Goal: Information Seeking & Learning: Learn about a topic

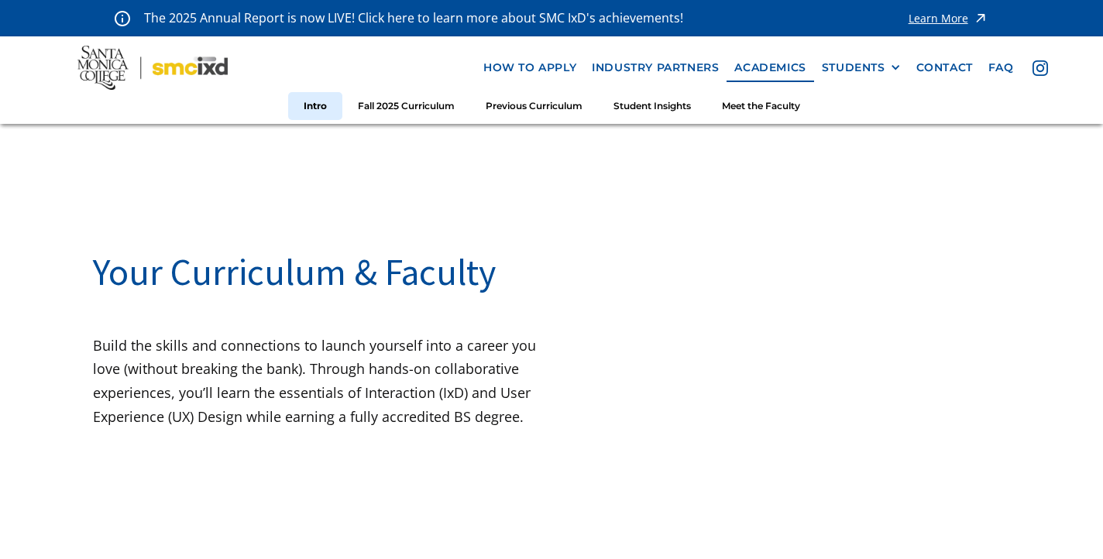
click at [215, 70] on img at bounding box center [152, 68] width 150 height 44
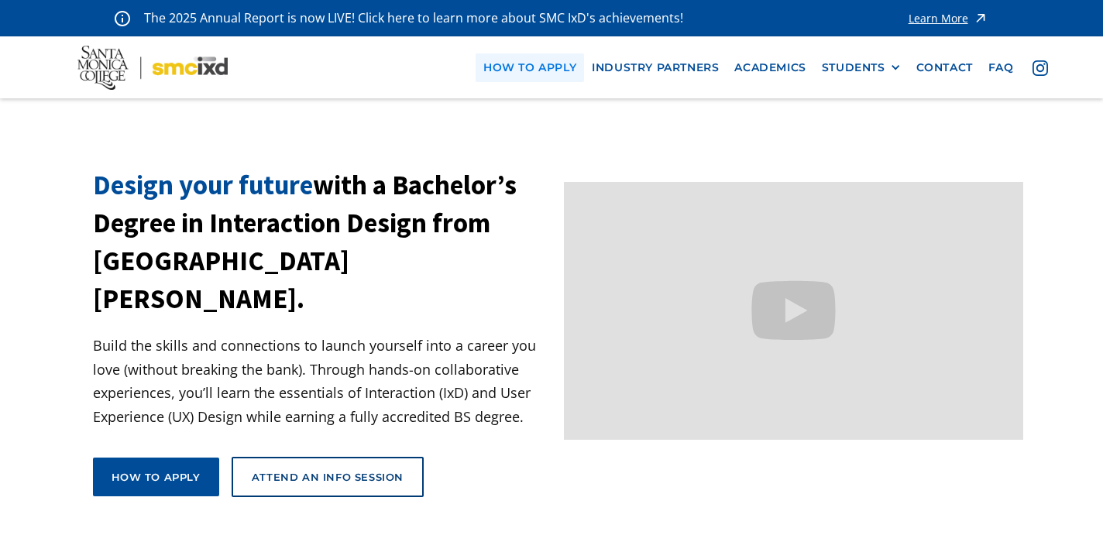
click at [542, 70] on link "how to apply" at bounding box center [530, 67] width 108 height 29
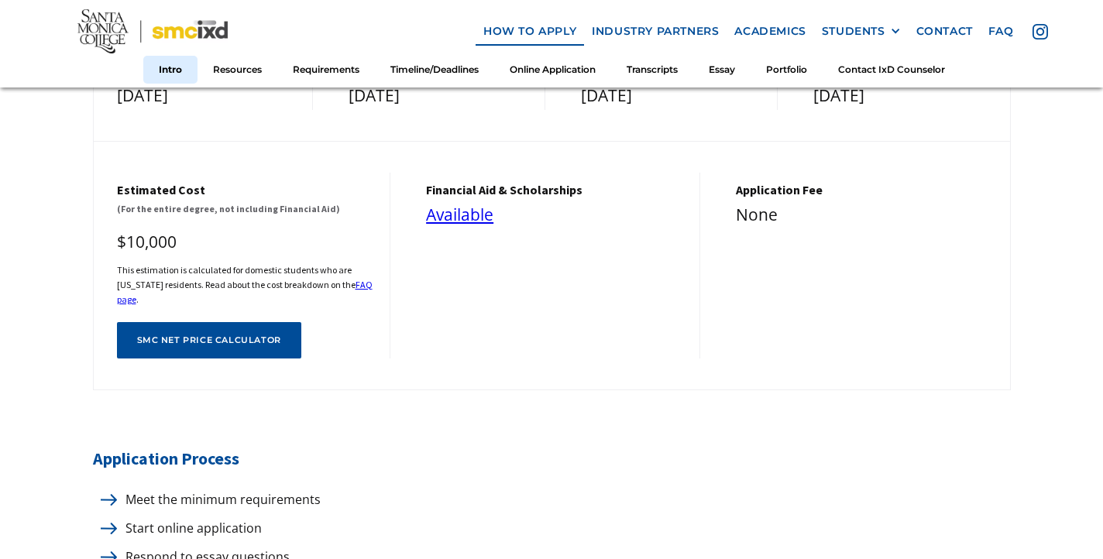
scroll to position [592, 0]
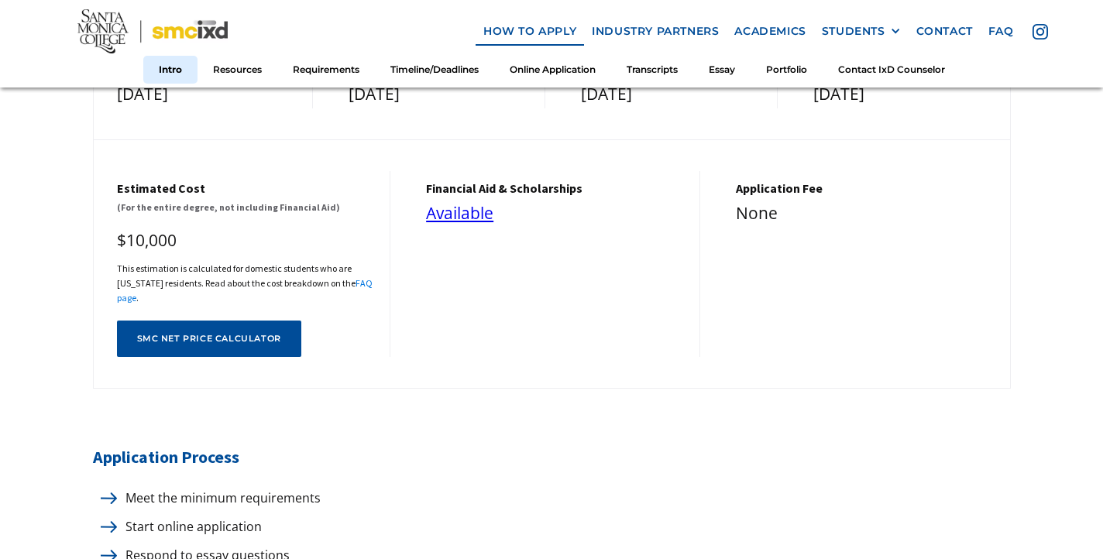
click at [353, 277] on link "FAQ page" at bounding box center [245, 290] width 256 height 26
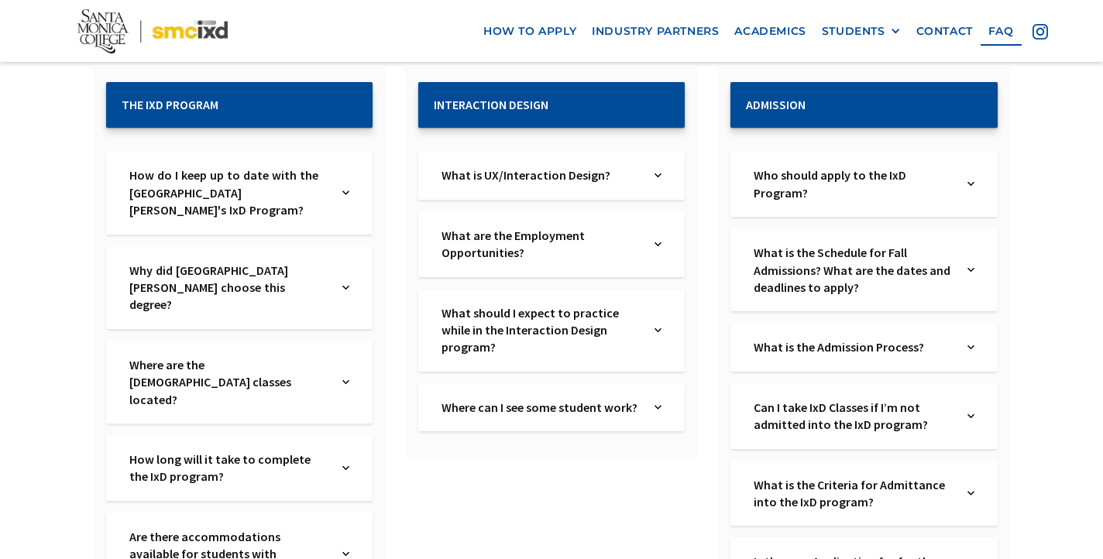
scroll to position [304, 0]
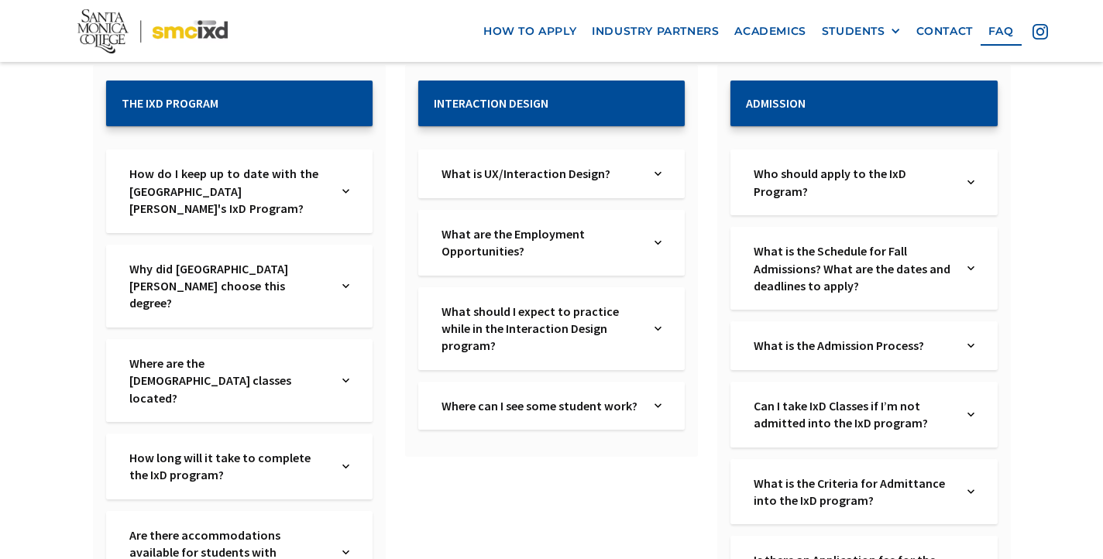
click at [293, 355] on div "Where are the IxD classes located? Text Link" at bounding box center [239, 380] width 266 height 83
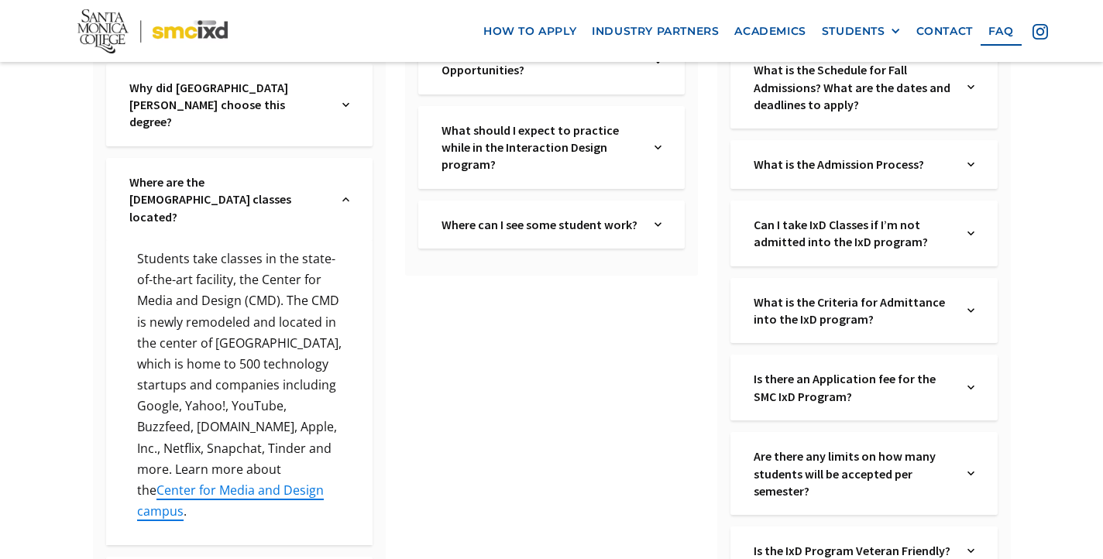
scroll to position [487, 0]
click at [335, 165] on div "Where are the IxD classes located? Text Link" at bounding box center [239, 197] width 266 height 83
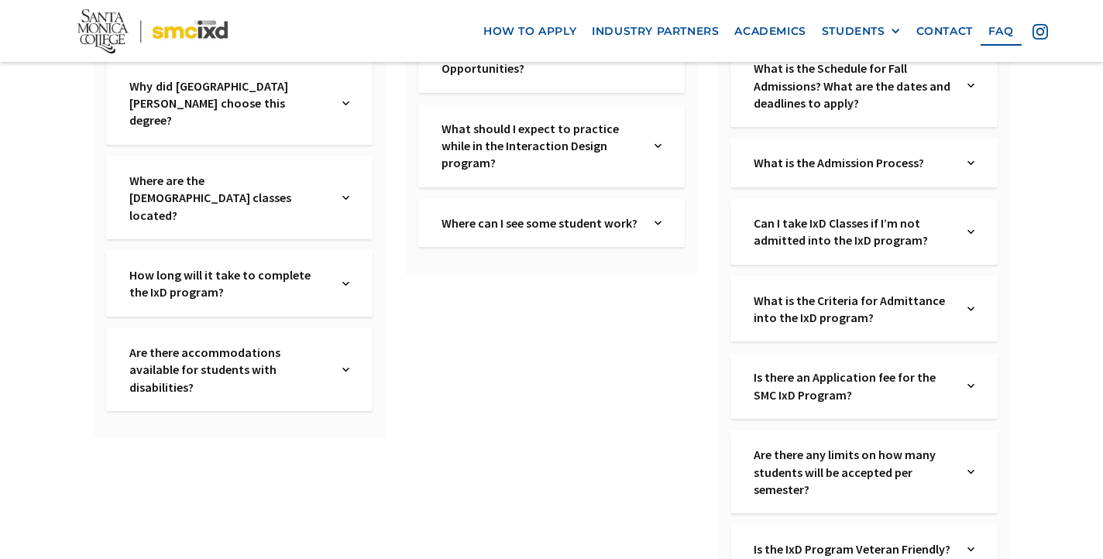
click at [349, 251] on div "How long will it take to complete the IxD program? Text Link" at bounding box center [239, 284] width 266 height 66
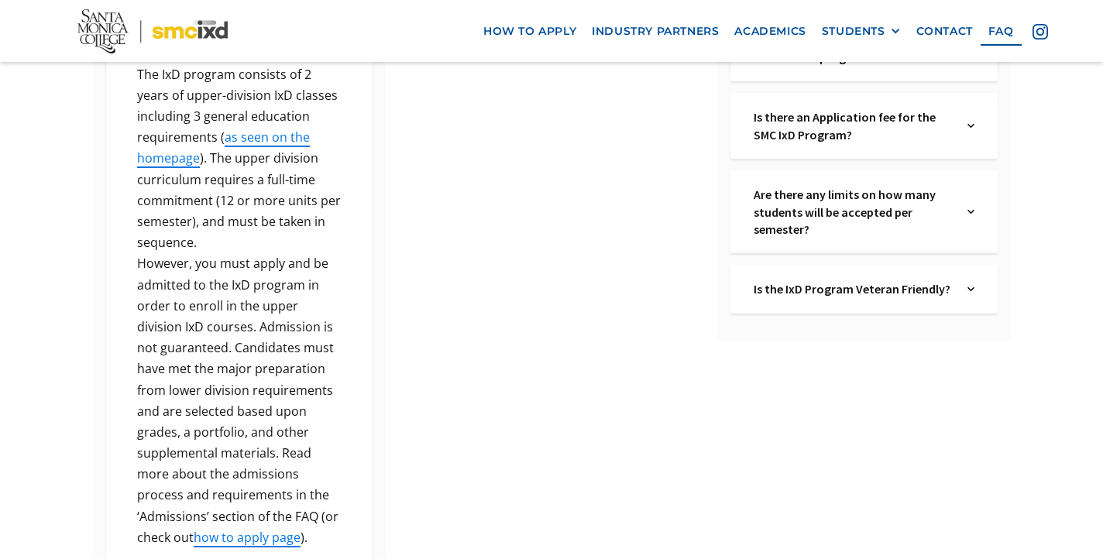
scroll to position [754, 0]
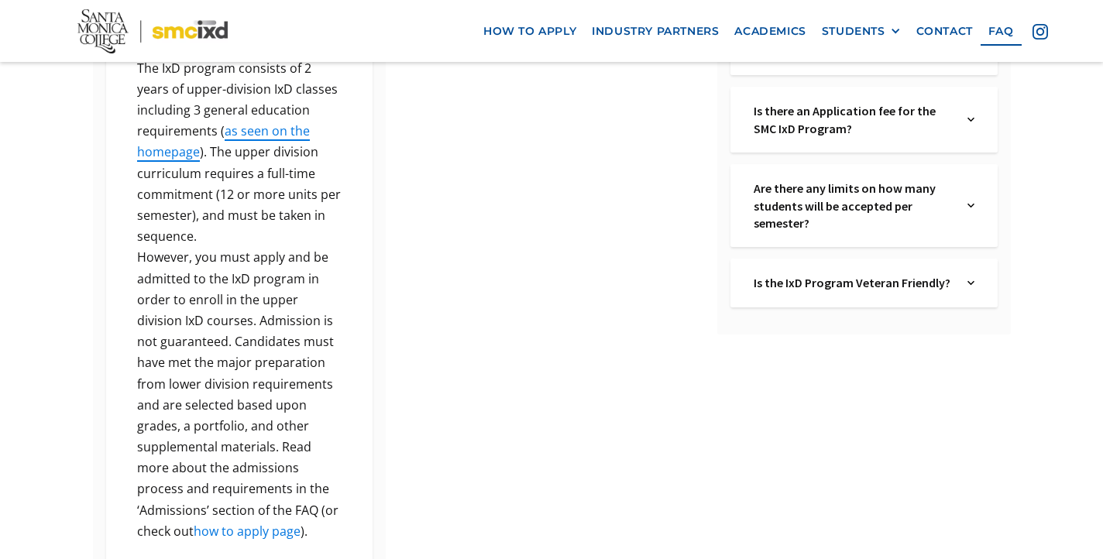
click at [262, 523] on link "how to apply page" at bounding box center [247, 531] width 107 height 17
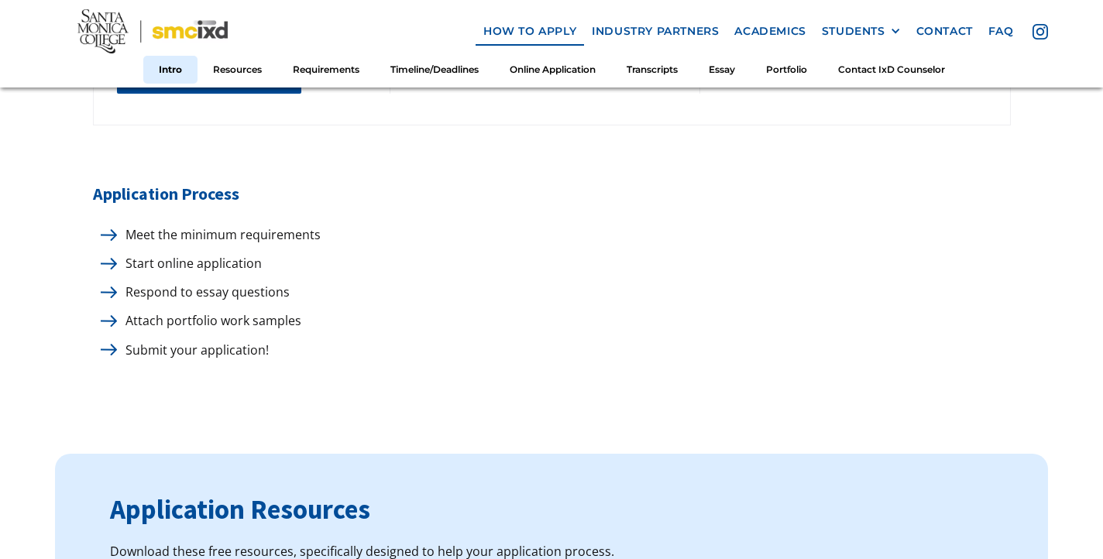
scroll to position [872, 0]
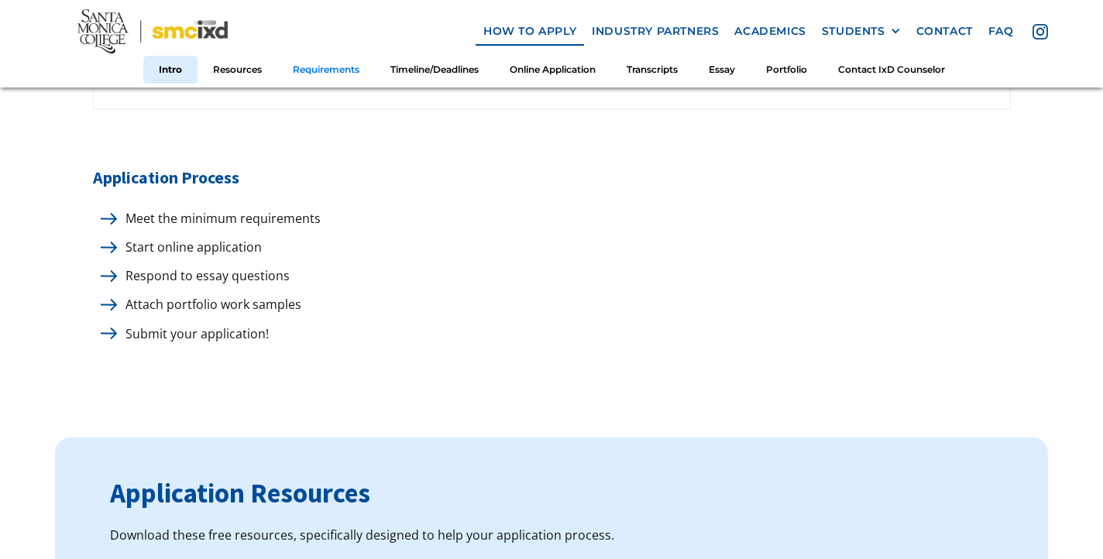
click at [325, 70] on link "Requirements" at bounding box center [326, 69] width 98 height 29
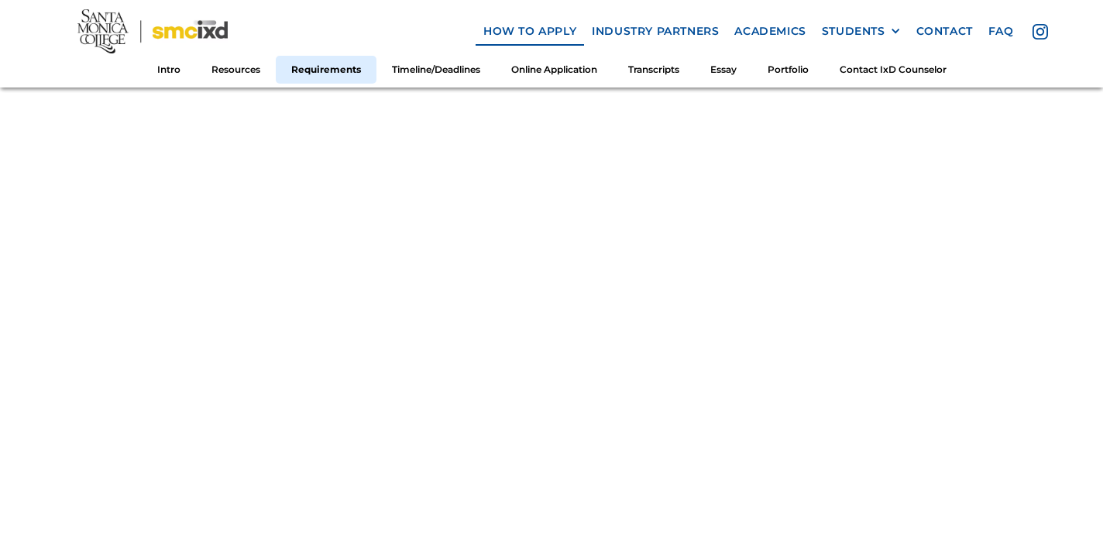
scroll to position [1826, 0]
click at [898, 30] on div at bounding box center [895, 31] width 11 height 11
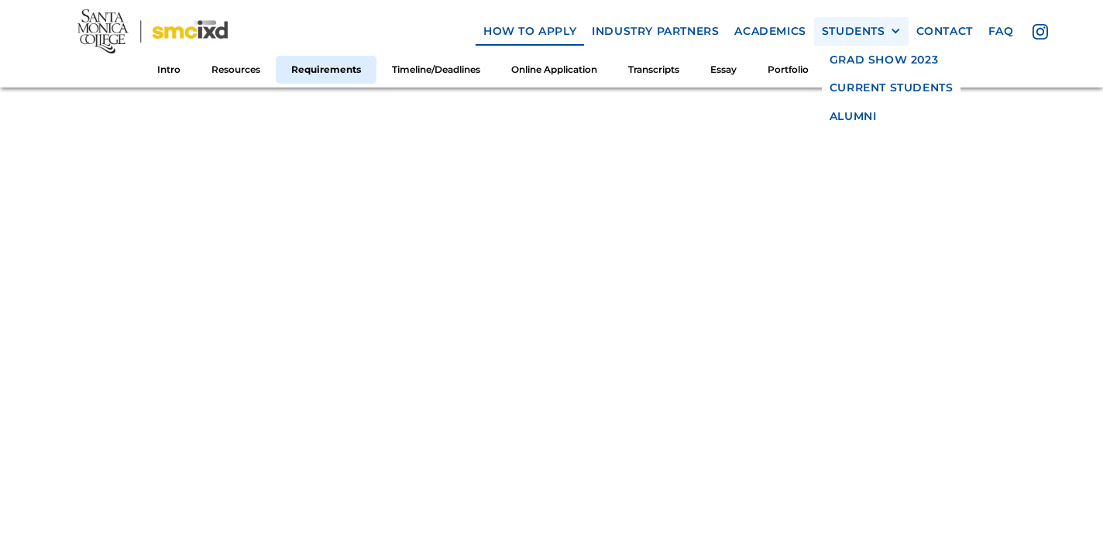
click at [897, 31] on div at bounding box center [895, 31] width 11 height 11
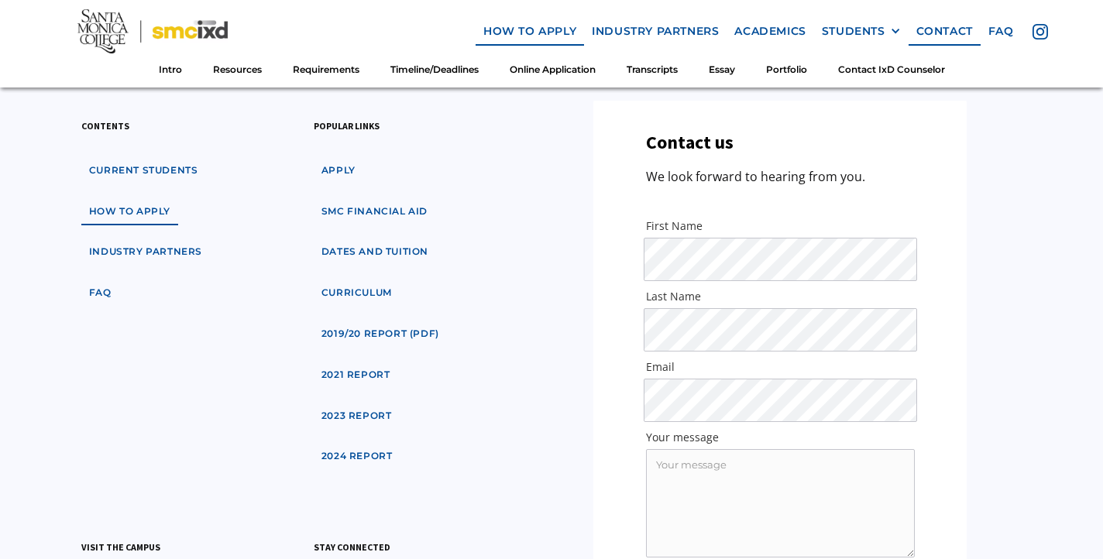
scroll to position [9118, 0]
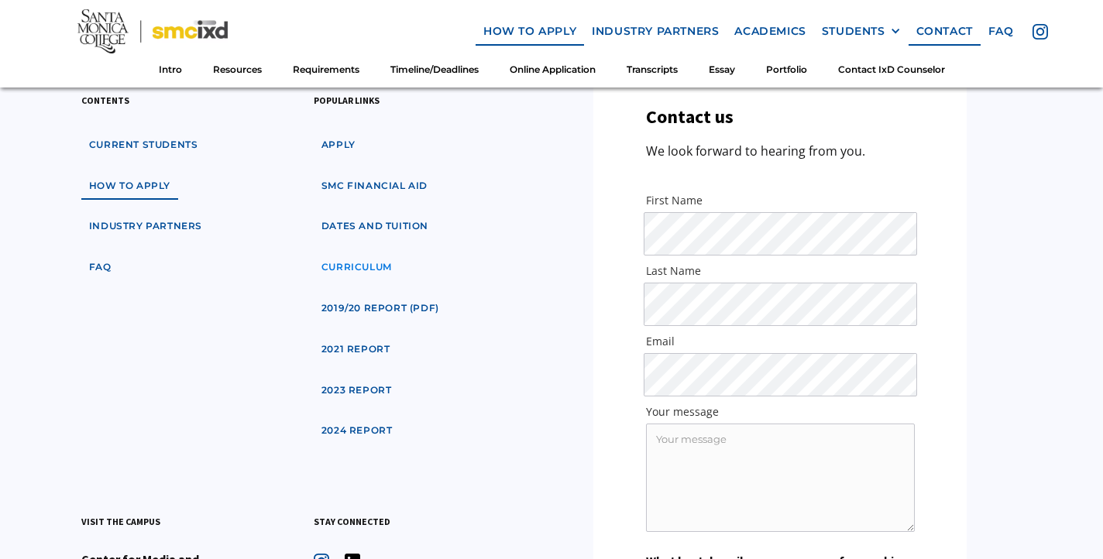
click at [355, 253] on link "curriculum" at bounding box center [357, 267] width 86 height 29
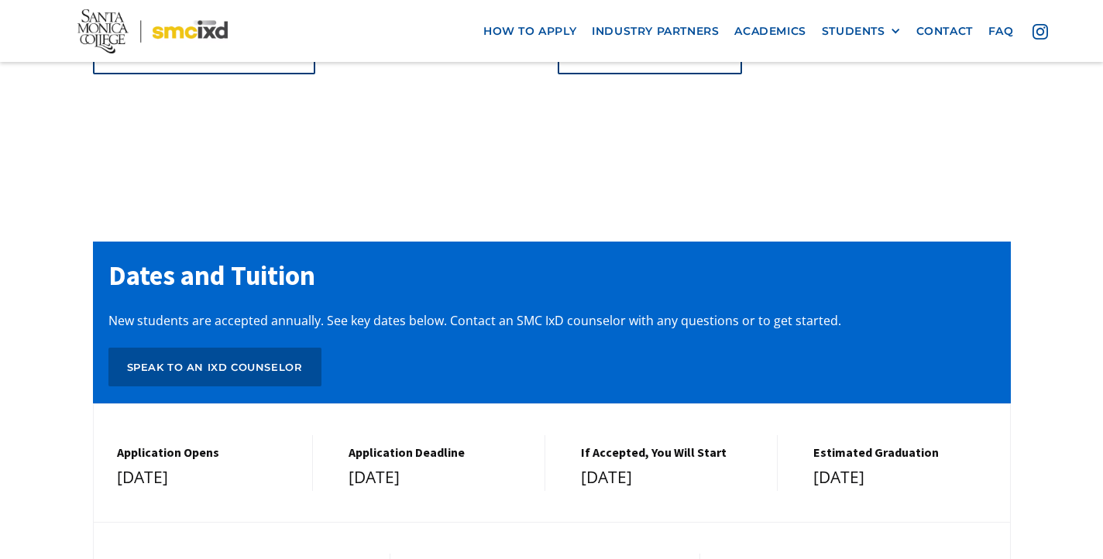
scroll to position [6337, 0]
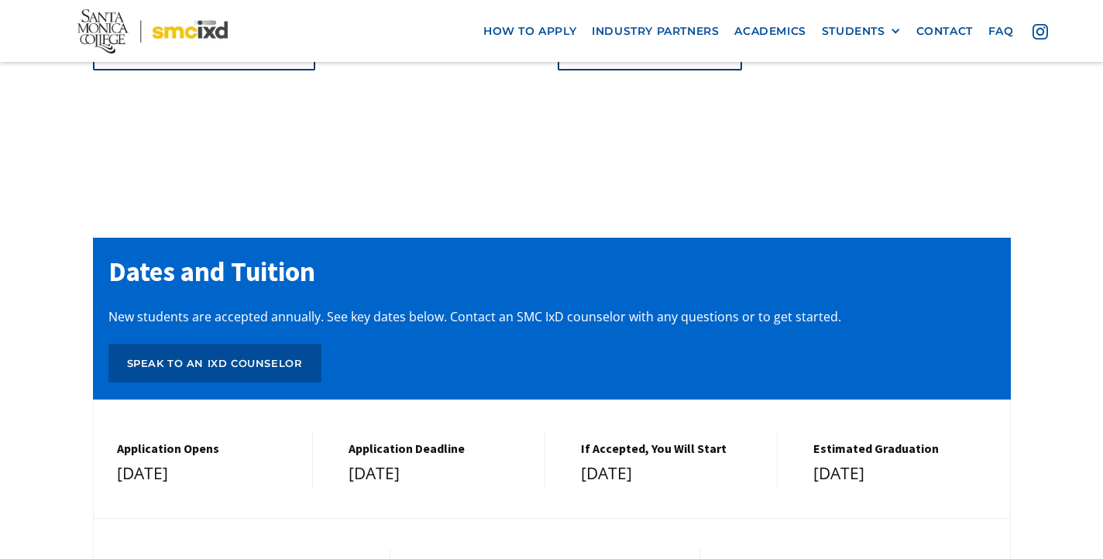
drag, startPoint x: 115, startPoint y: 295, endPoint x: 226, endPoint y: 312, distance: 112.8
click at [126, 431] on div "Application Opens December 1, 2024" at bounding box center [204, 459] width 220 height 57
click at [272, 460] on div "December 1, 2024" at bounding box center [207, 474] width 180 height 28
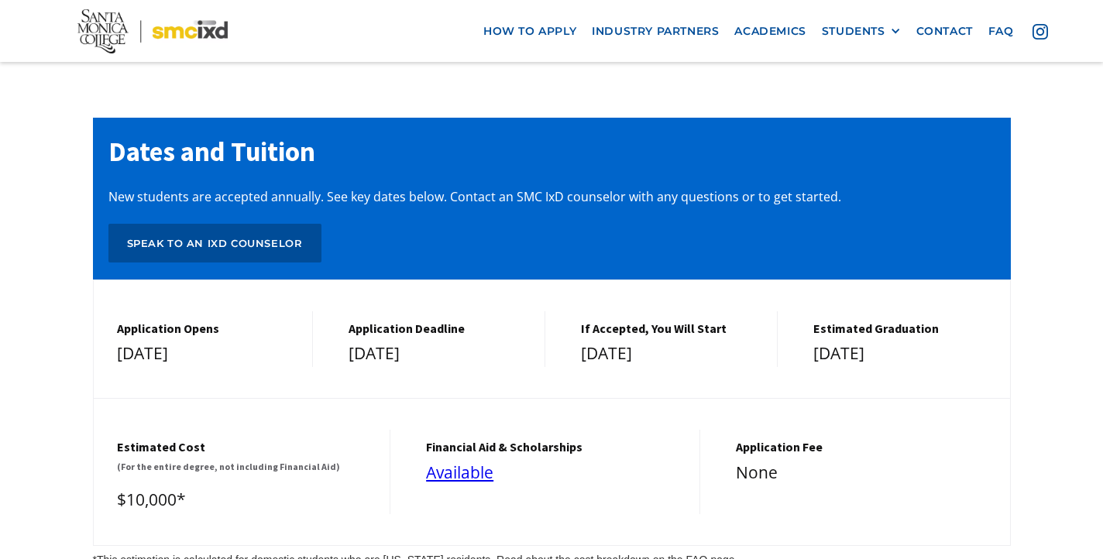
scroll to position [6458, 0]
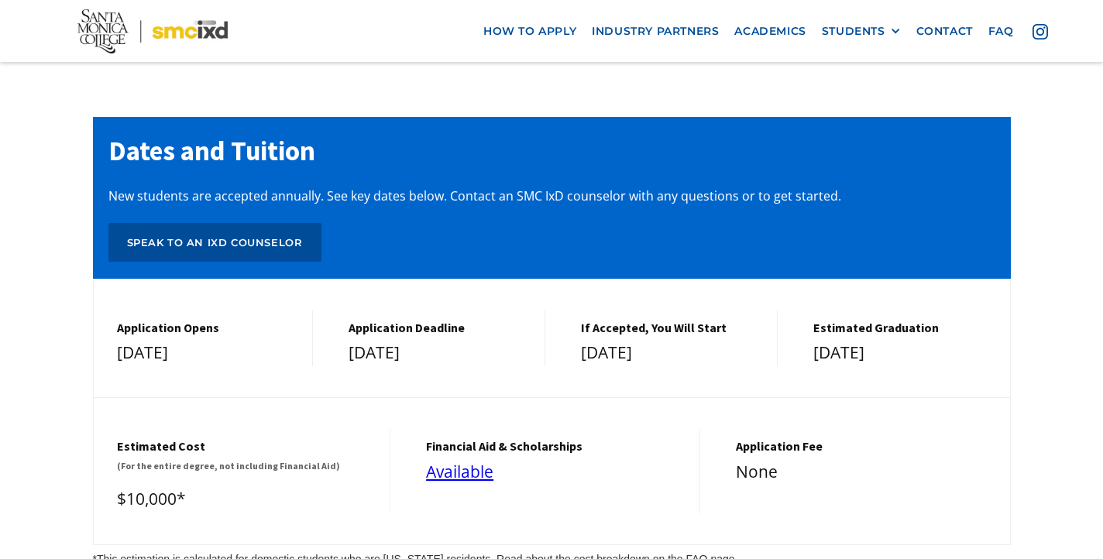
click at [977, 458] on div "None" at bounding box center [865, 472] width 259 height 28
click at [980, 458] on div "None" at bounding box center [865, 472] width 259 height 28
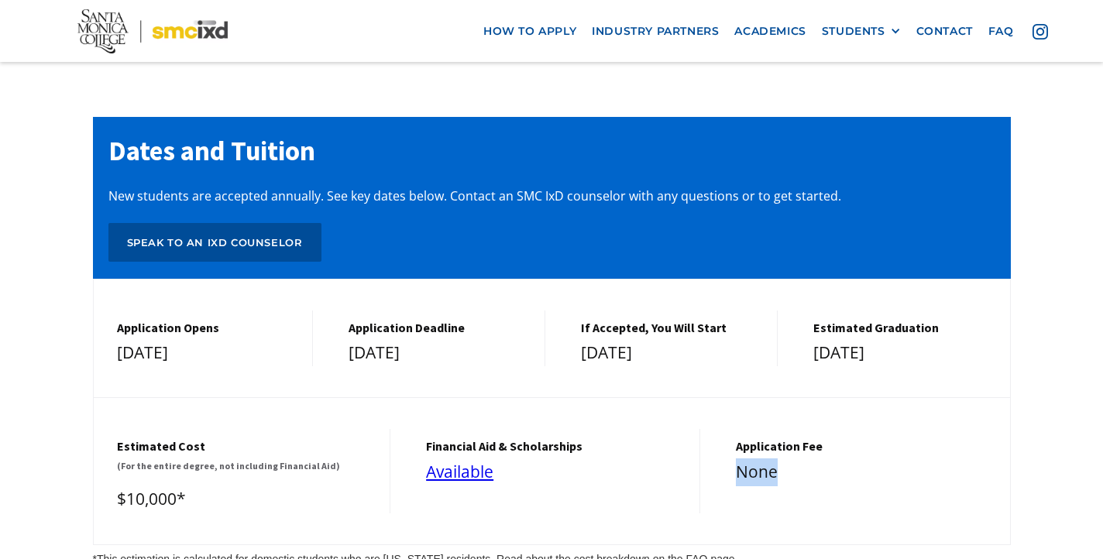
click at [980, 458] on div "None" at bounding box center [865, 472] width 259 height 28
click at [1013, 246] on div "Dates and Tuition New students are accepted annually. See key dates below. Cont…" at bounding box center [551, 341] width 1103 height 604
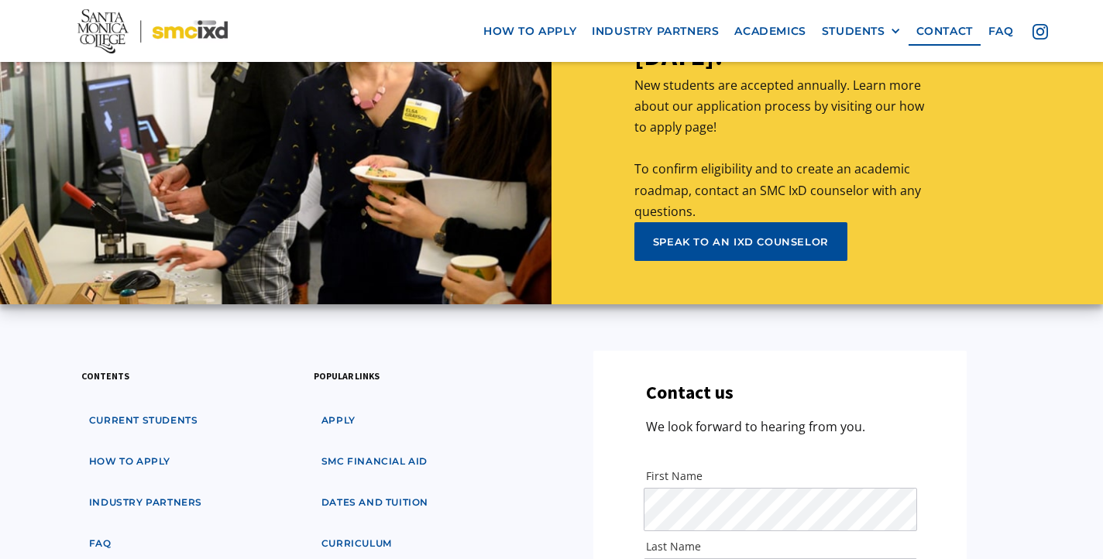
scroll to position [7234, 0]
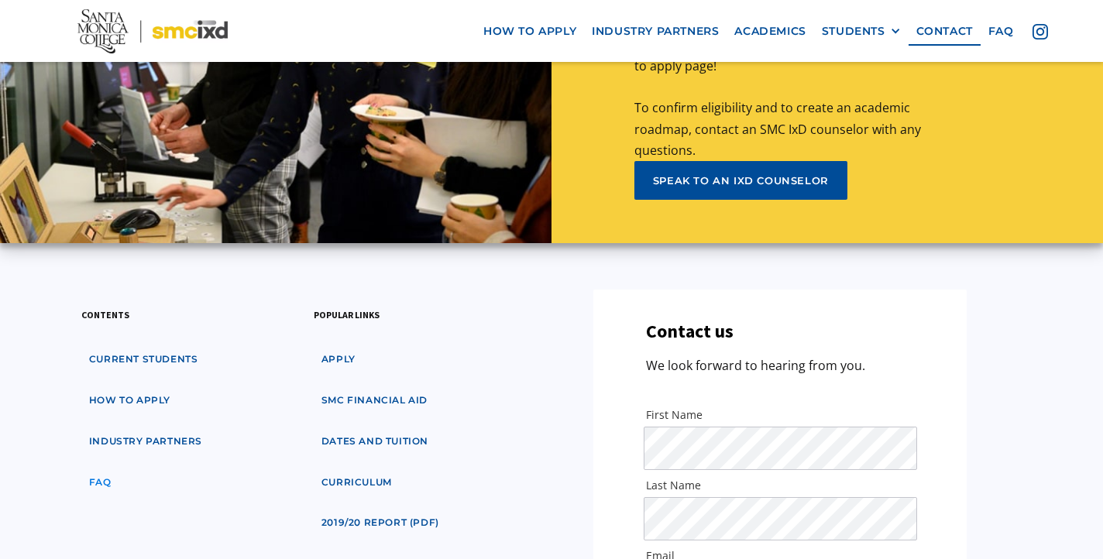
click at [94, 469] on link "faq" at bounding box center [100, 483] width 38 height 29
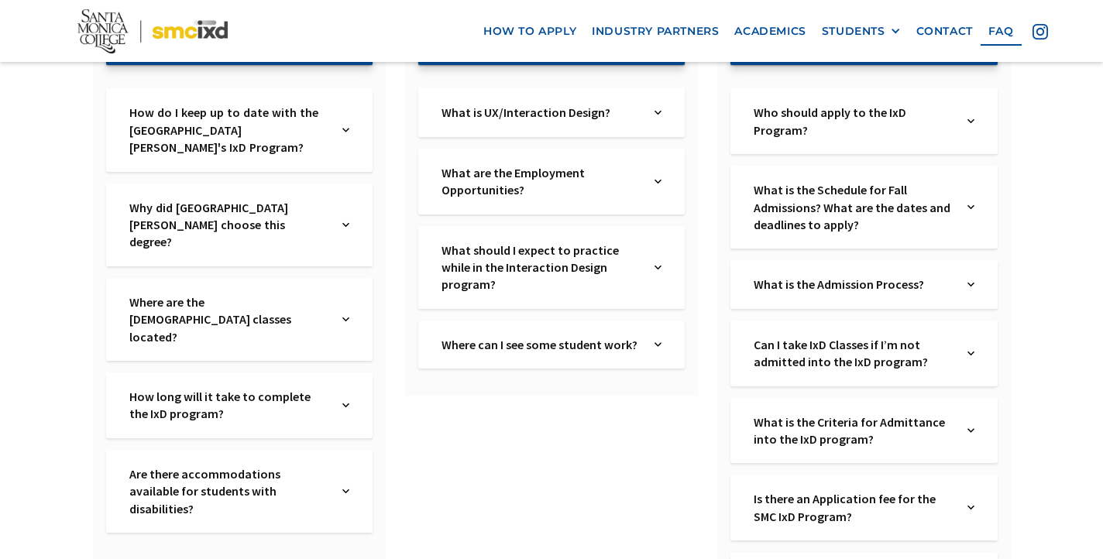
scroll to position [373, 0]
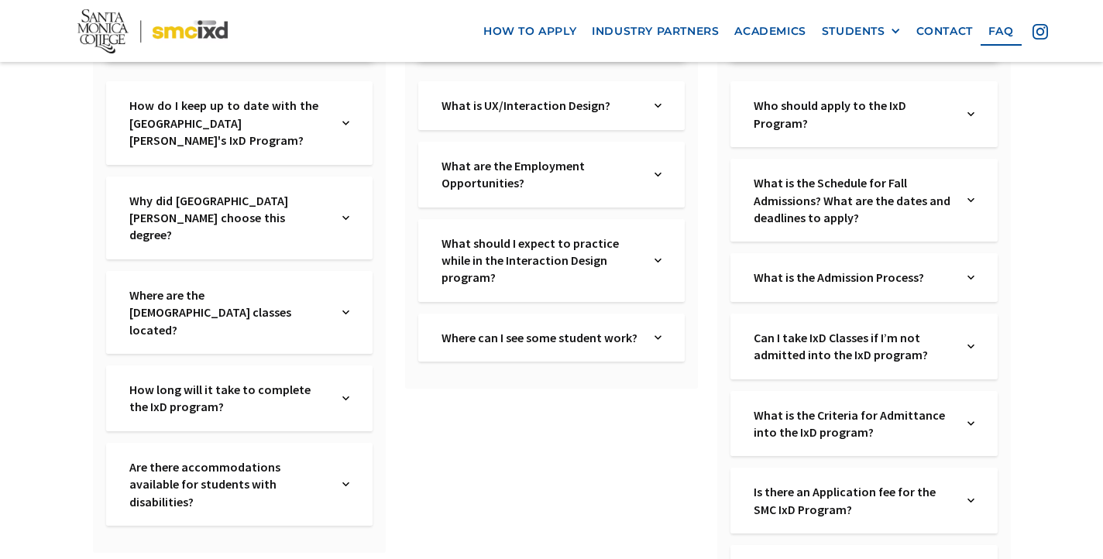
click at [968, 108] on img at bounding box center [970, 114] width 7 height 35
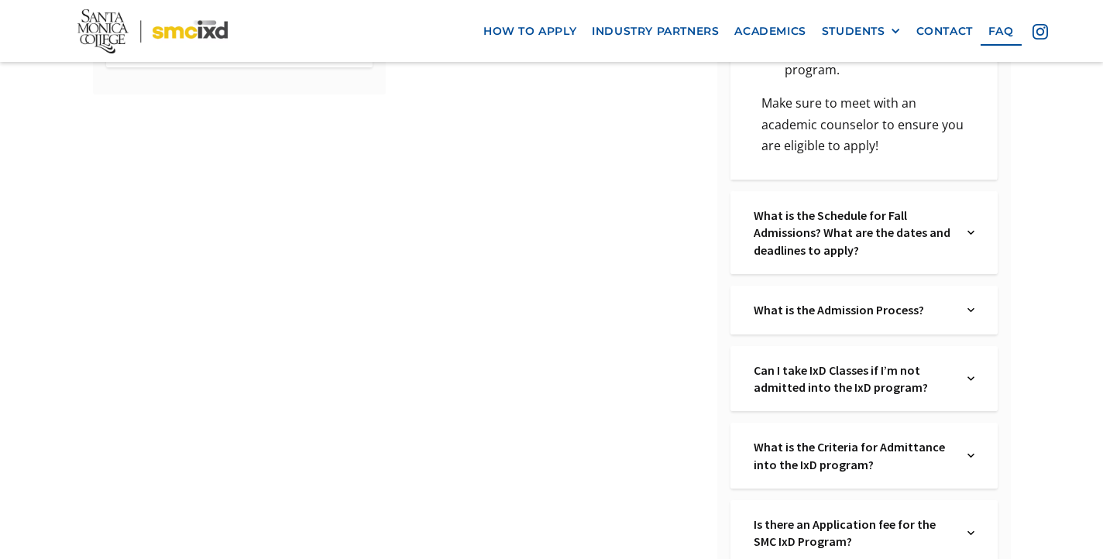
scroll to position [834, 0]
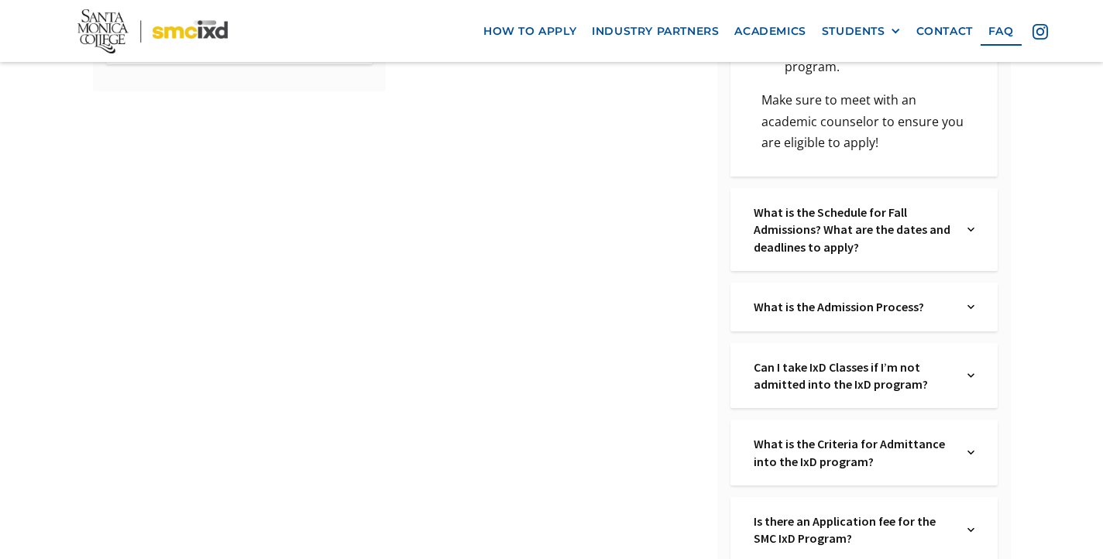
click at [979, 290] on div "What is the Admission Process? Text Link" at bounding box center [863, 307] width 266 height 48
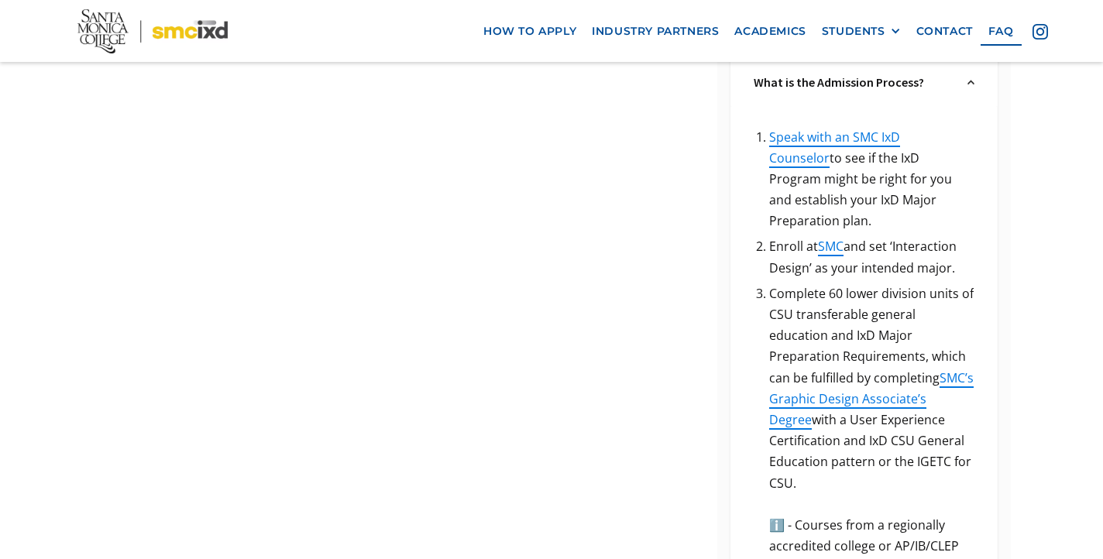
scroll to position [1066, 0]
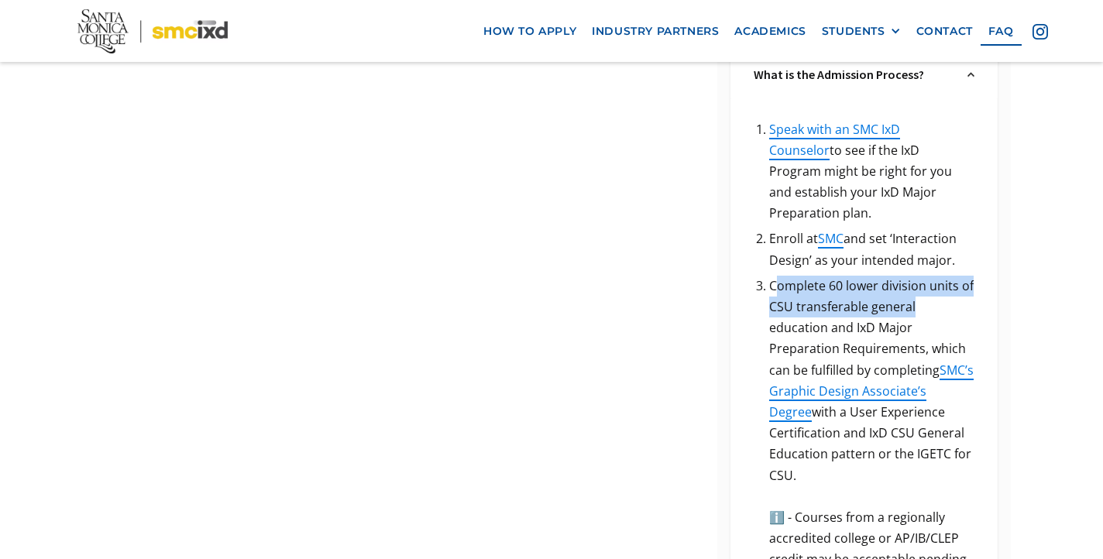
drag, startPoint x: 780, startPoint y: 235, endPoint x: 921, endPoint y: 261, distance: 143.4
click at [922, 276] on li "Complete 60 lower division units of CSU transferable general education and IxD …" at bounding box center [871, 486] width 204 height 421
click at [921, 276] on li "Complete 60 lower division units of CSU transferable general education and IxD …" at bounding box center [871, 486] width 204 height 421
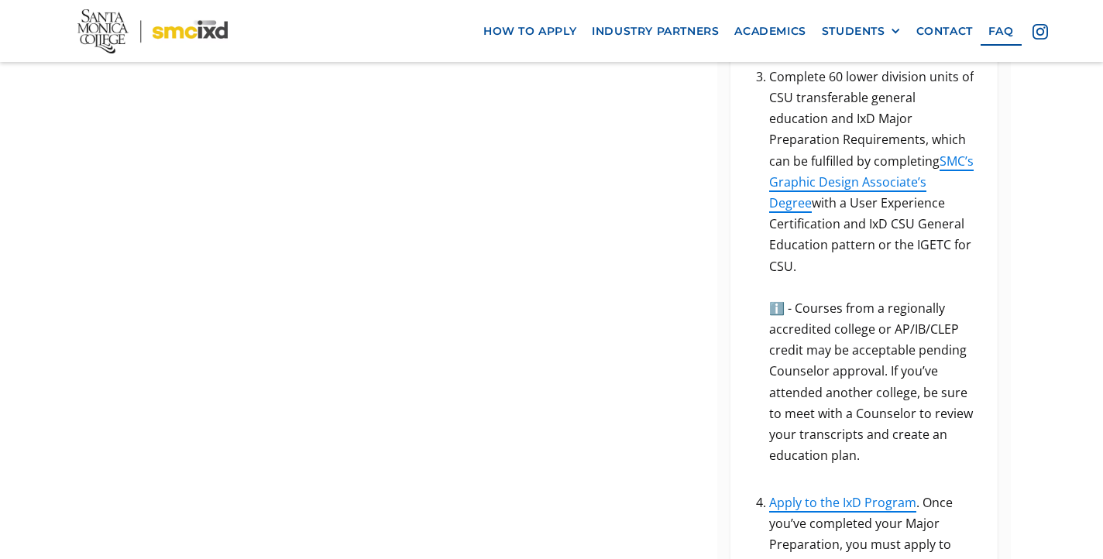
scroll to position [1375, 0]
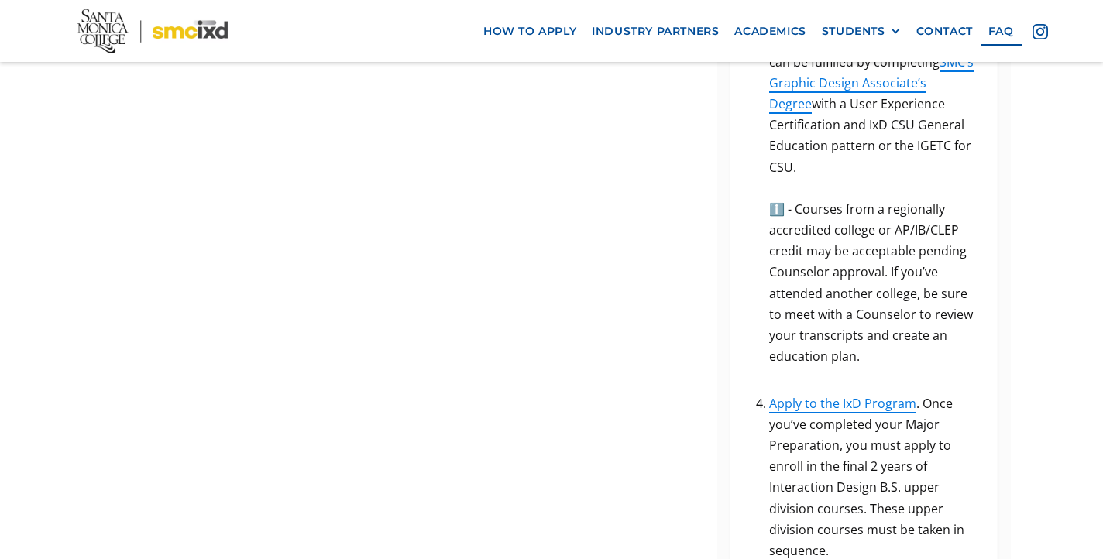
click at [987, 288] on div "Speak with an SMC IxD Counselor to see if the IxD Program might be right for yo…" at bounding box center [863, 194] width 266 height 807
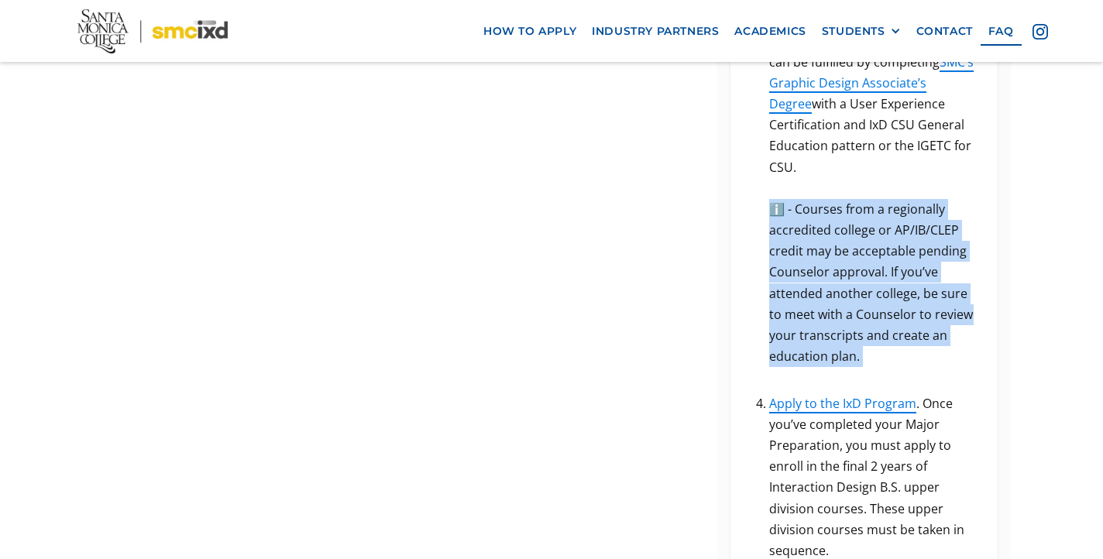
click at [987, 288] on div "Speak with an SMC IxD Counselor to see if the IxD Program might be right for yo…" at bounding box center [863, 194] width 266 height 807
click at [968, 276] on li "Complete 60 lower division units of CSU transferable general education and IxD …" at bounding box center [871, 177] width 204 height 421
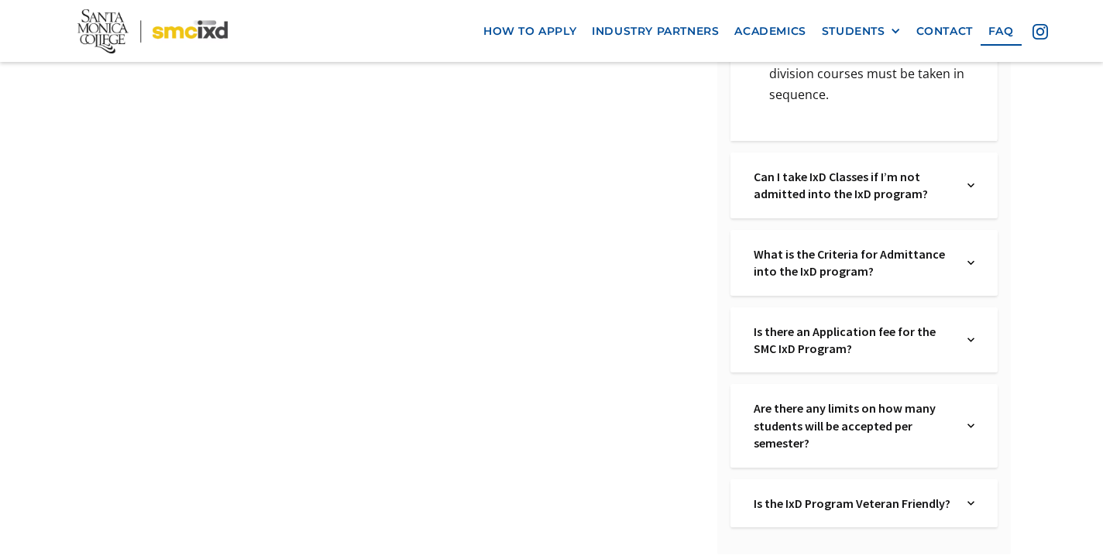
scroll to position [1835, 0]
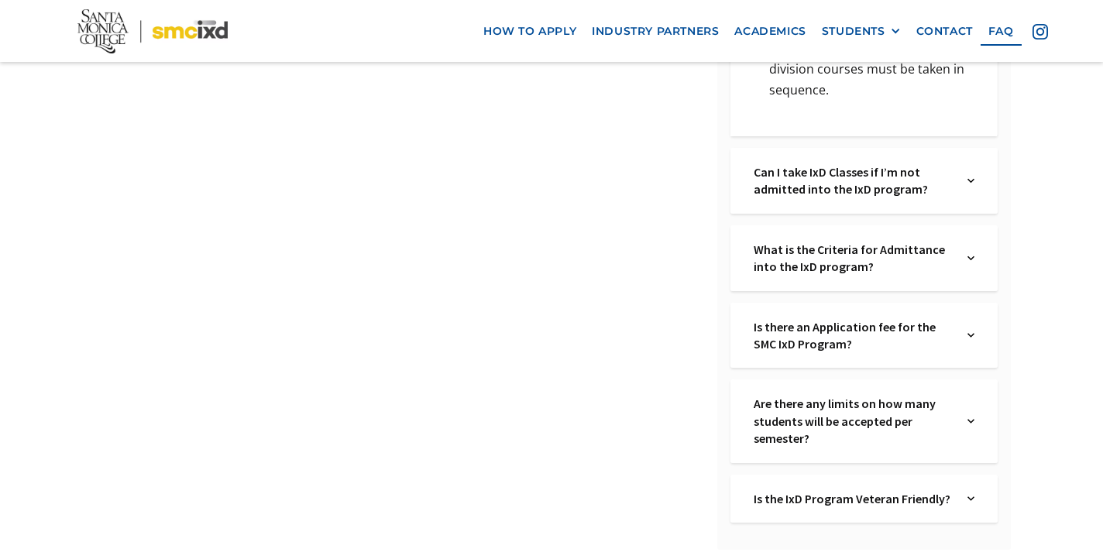
click at [971, 318] on img at bounding box center [970, 335] width 7 height 35
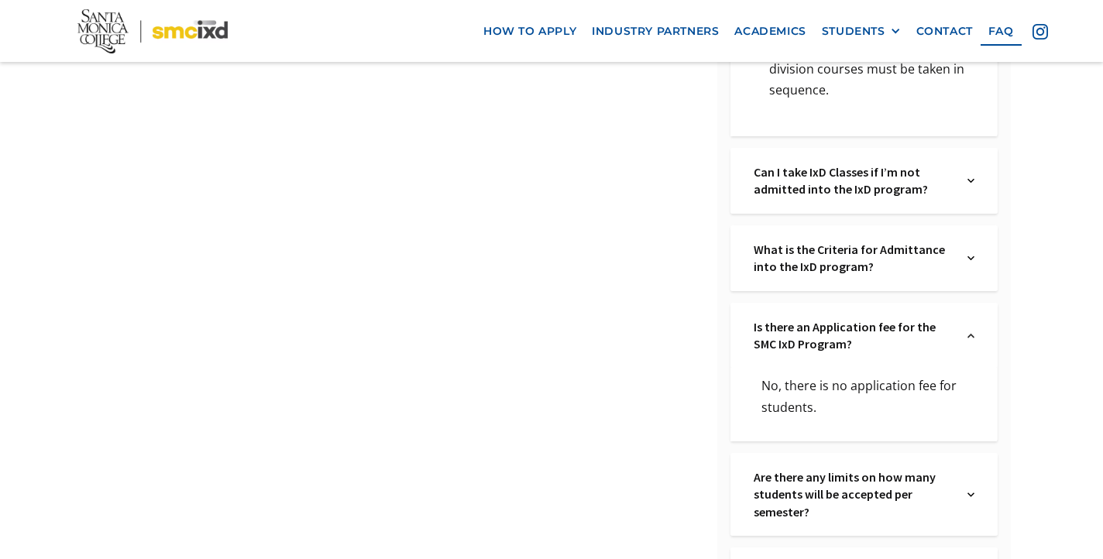
click at [971, 318] on img at bounding box center [970, 335] width 7 height 35
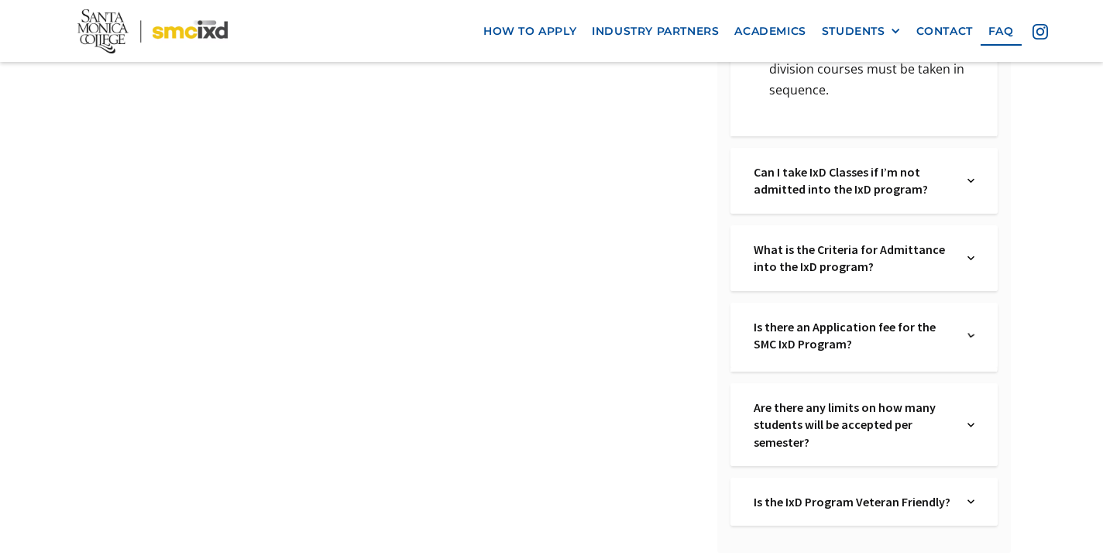
click at [967, 241] on img at bounding box center [970, 258] width 7 height 35
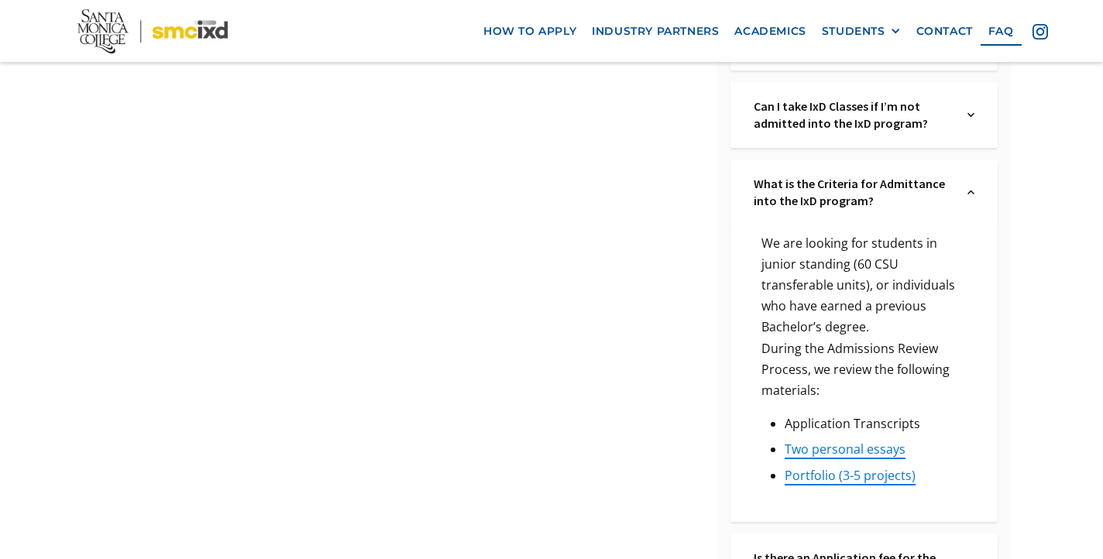
scroll to position [1905, 0]
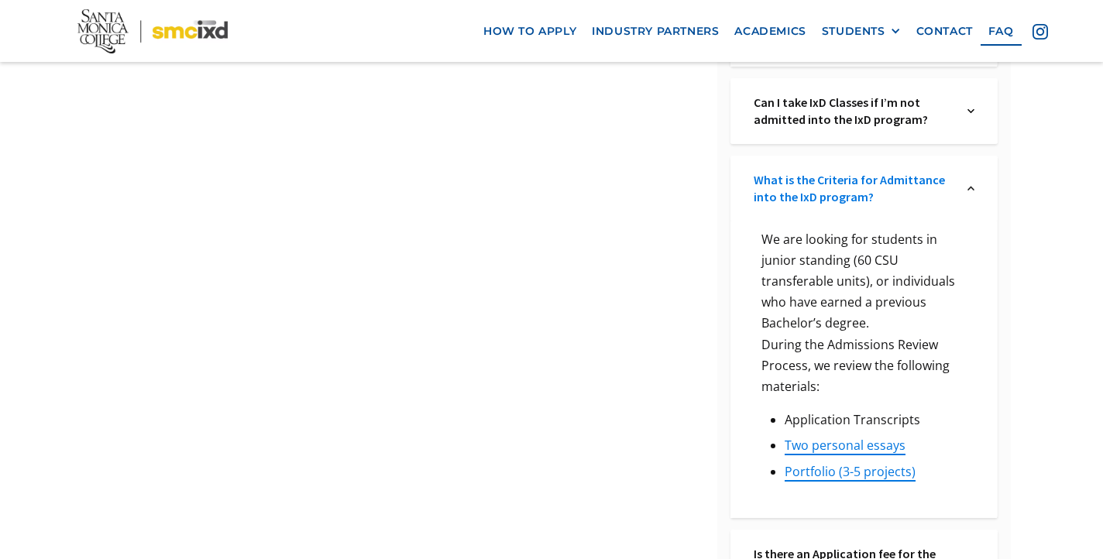
click at [918, 171] on link "What is the Criteria for Admittance into the IxD program?" at bounding box center [853, 188] width 198 height 35
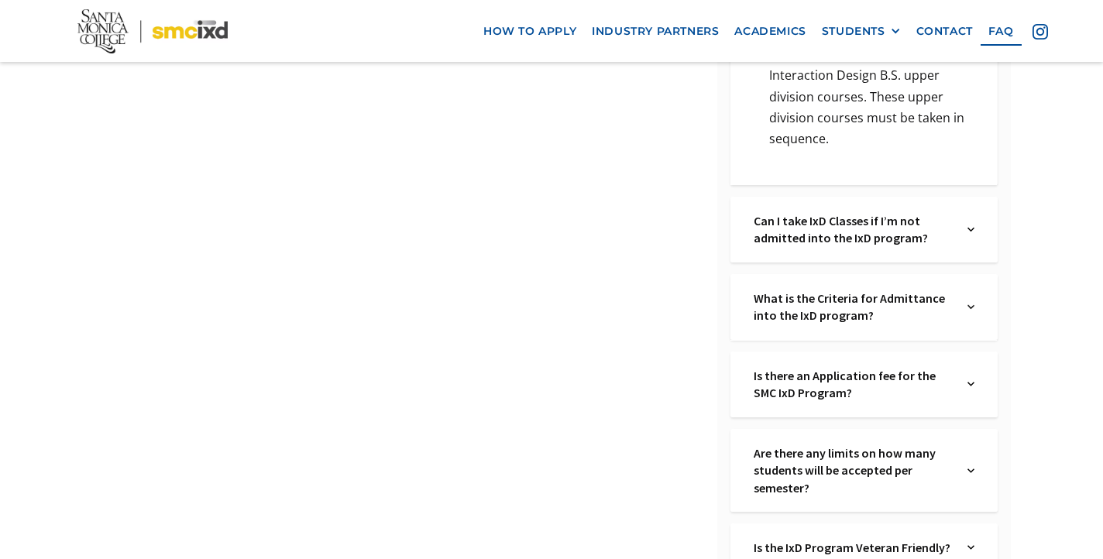
scroll to position [1786, 0]
click at [902, 213] on link "Can I take IxD Classes if I’m not admitted into the IxD program?" at bounding box center [853, 230] width 198 height 35
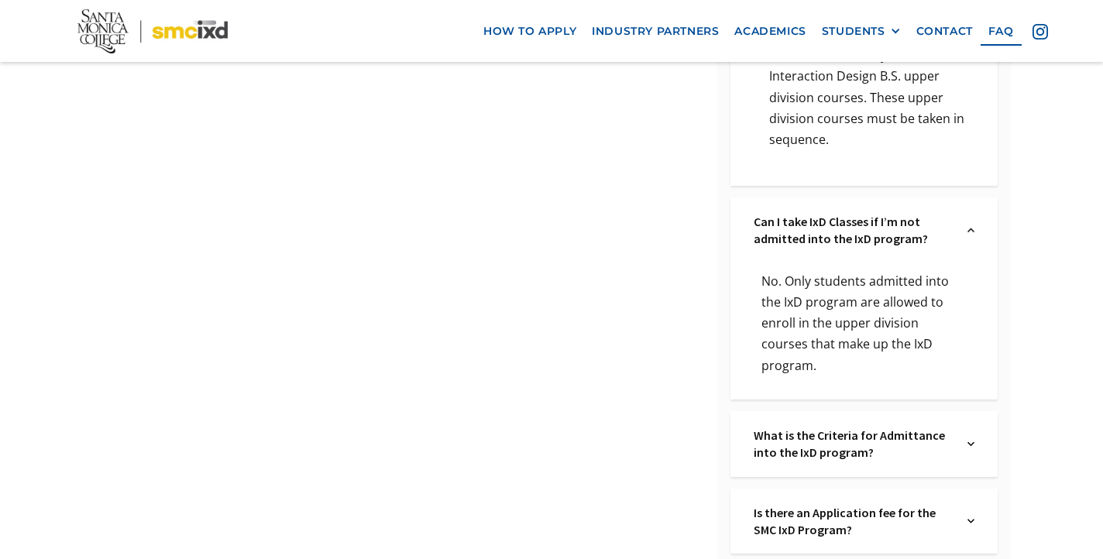
click at [977, 197] on div "Can I take IxD Classes if I’m not admitted into the IxD program? Text Link" at bounding box center [863, 230] width 266 height 66
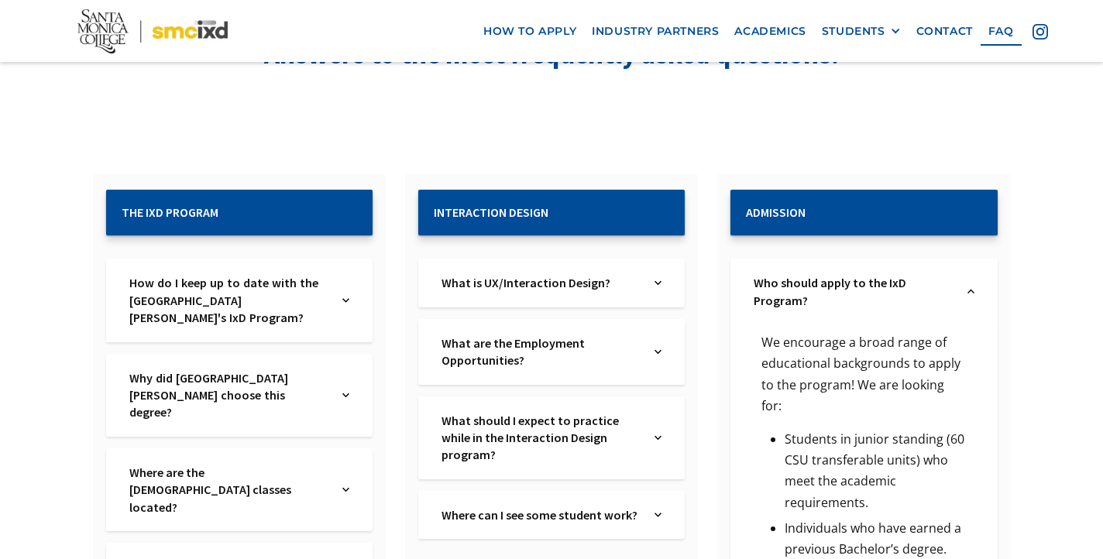
scroll to position [200, 0]
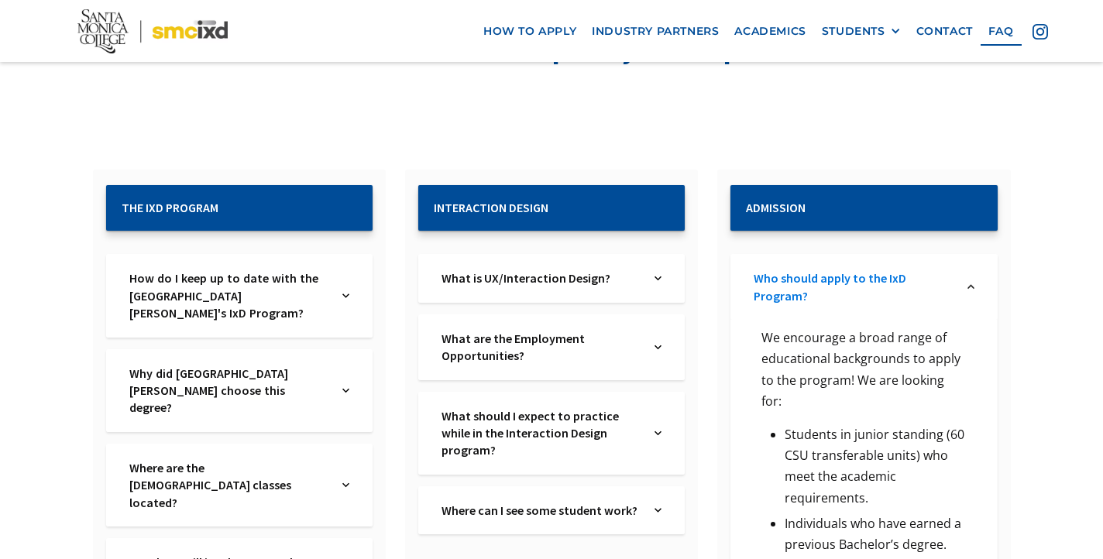
click at [880, 283] on link "Who should apply to the IxD Program?" at bounding box center [853, 287] width 198 height 35
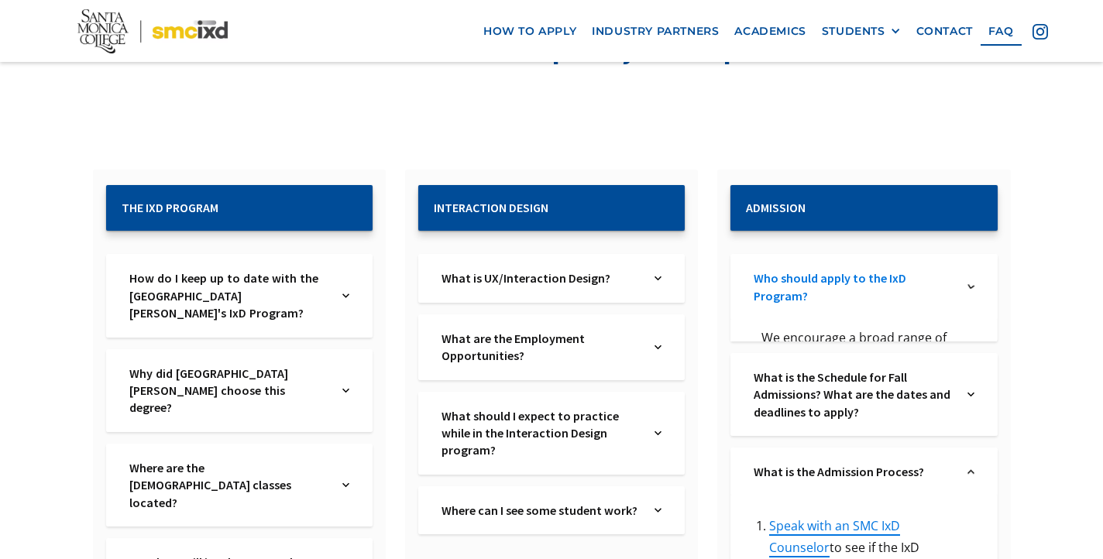
click at [879, 282] on link "Who should apply to the IxD Program?" at bounding box center [853, 287] width 198 height 35
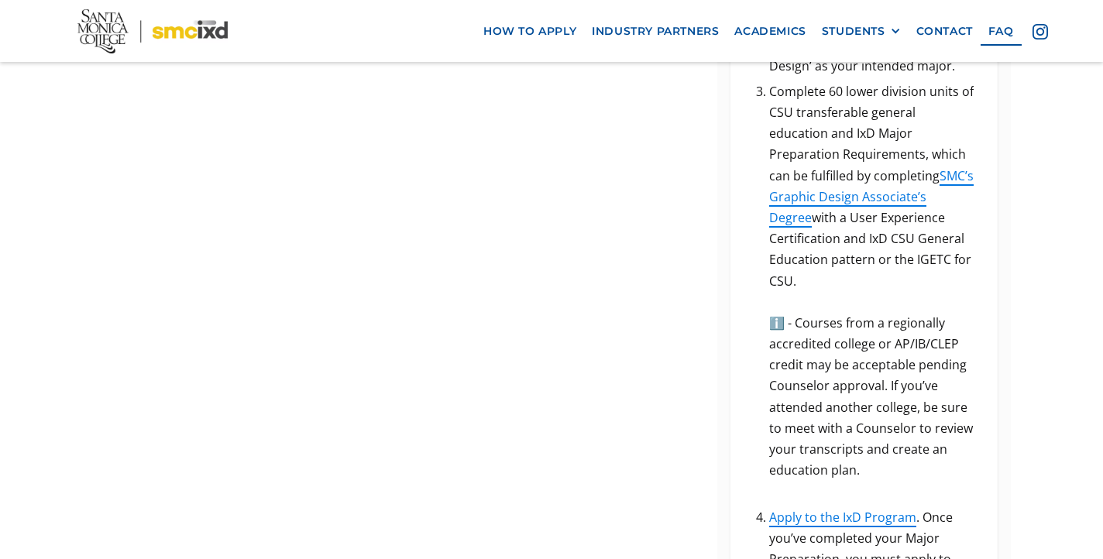
scroll to position [1268, 0]
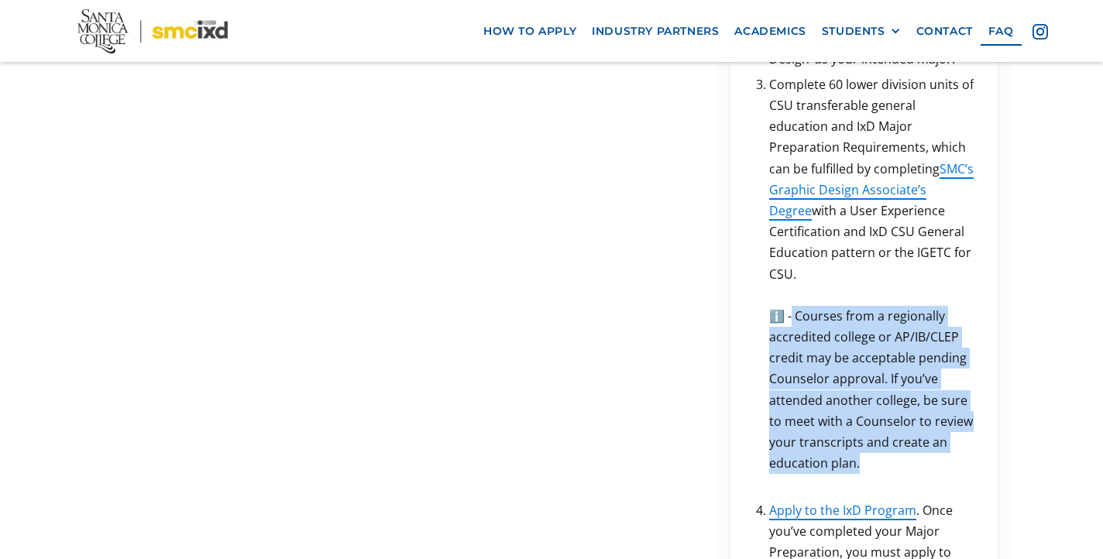
drag, startPoint x: 791, startPoint y: 266, endPoint x: 953, endPoint y: 410, distance: 217.3
click at [953, 410] on li "Complete 60 lower division units of CSU transferable general education and IxD …" at bounding box center [871, 284] width 204 height 421
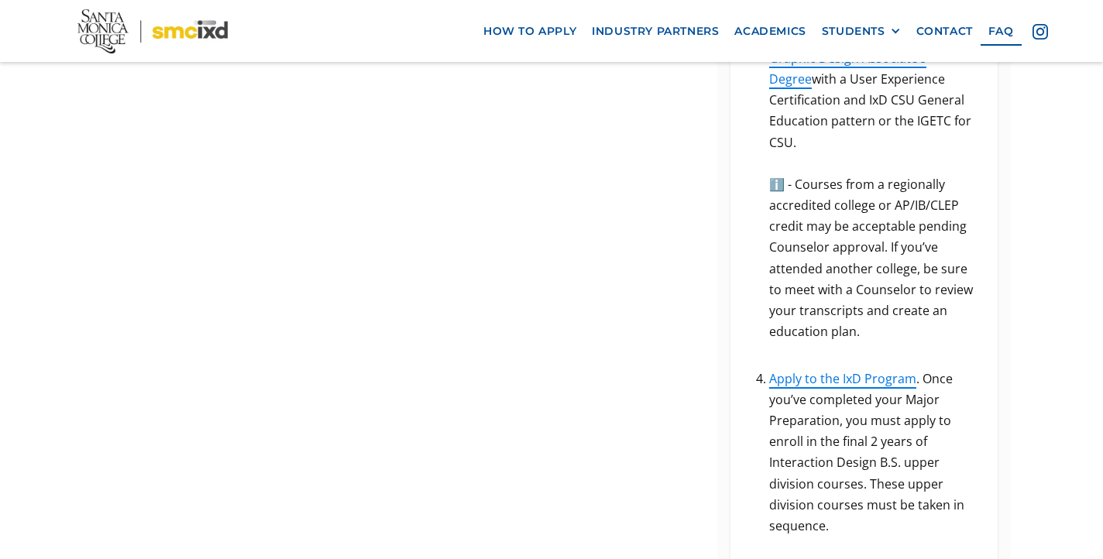
scroll to position [1461, 0]
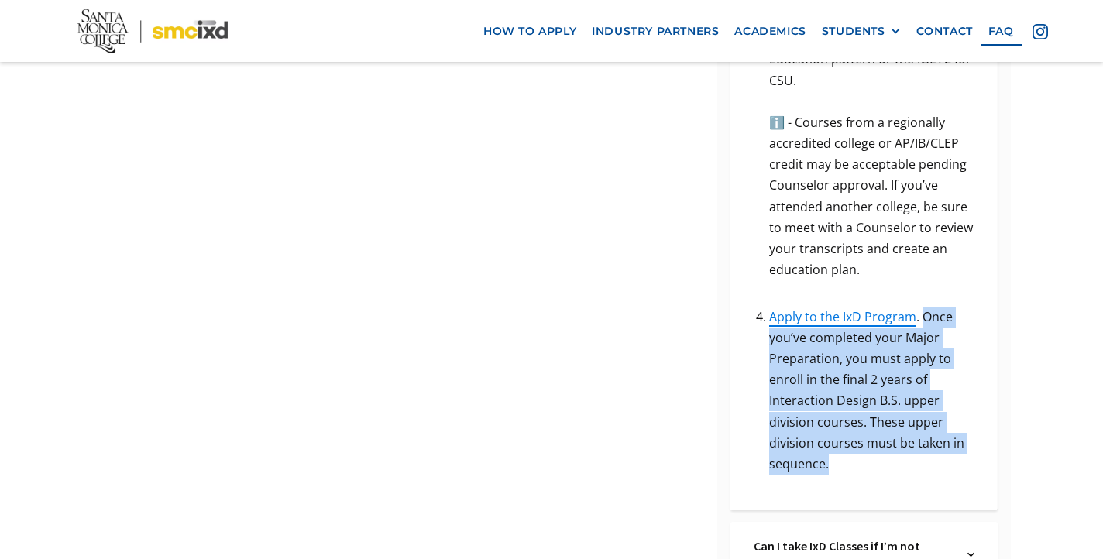
drag, startPoint x: 921, startPoint y: 266, endPoint x: 962, endPoint y: 422, distance: 161.7
click at [962, 422] on li "Apply to the IxD Program . Once you’ve completed your Major Preparation, you mu…" at bounding box center [871, 391] width 204 height 169
drag, startPoint x: 833, startPoint y: 419, endPoint x: 920, endPoint y: 263, distance: 178.2
click at [920, 307] on li "Apply to the IxD Program . Once you’ve completed your Major Preparation, you mu…" at bounding box center [871, 391] width 204 height 169
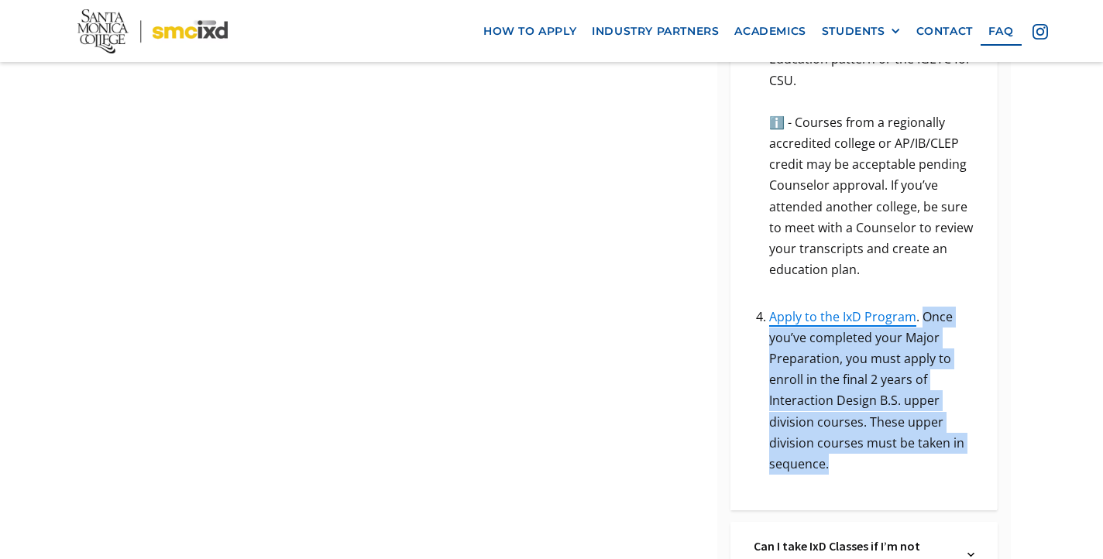
click at [920, 307] on li "Apply to the IxD Program . Once you’ve completed your Major Preparation, you mu…" at bounding box center [871, 391] width 204 height 169
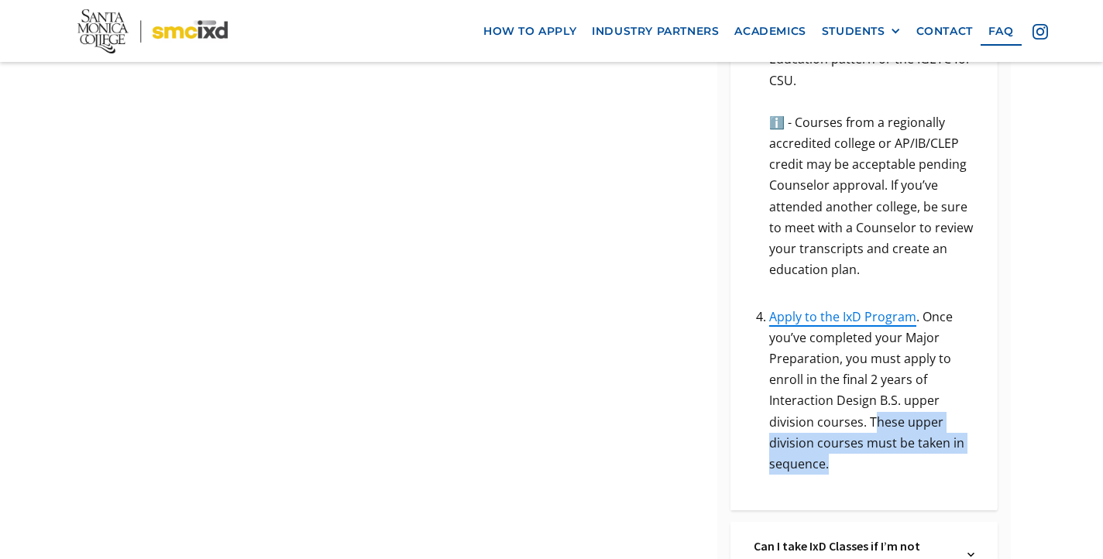
drag, startPoint x: 875, startPoint y: 372, endPoint x: 925, endPoint y: 414, distance: 65.4
click at [925, 414] on li "Apply to the IxD Program . Once you’ve completed your Major Preparation, you mu…" at bounding box center [871, 391] width 204 height 169
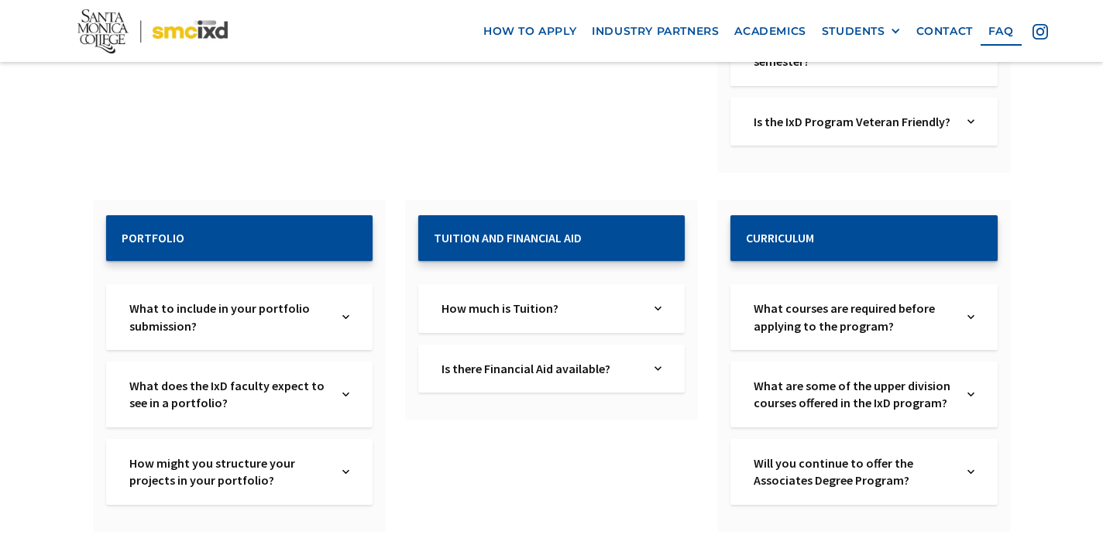
scroll to position [2265, 0]
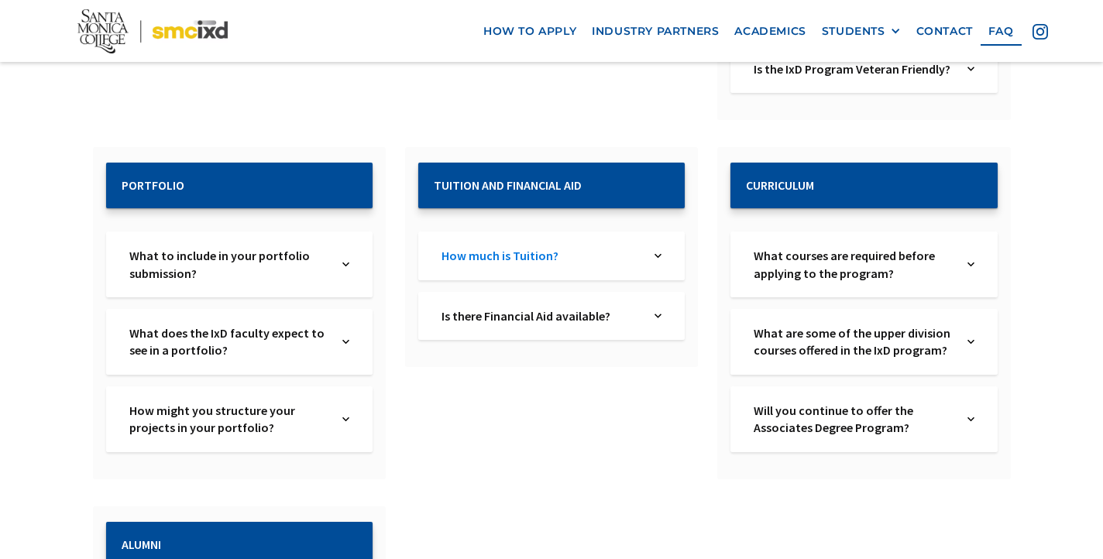
click at [558, 247] on link "How much is Tuition?" at bounding box center [540, 255] width 198 height 17
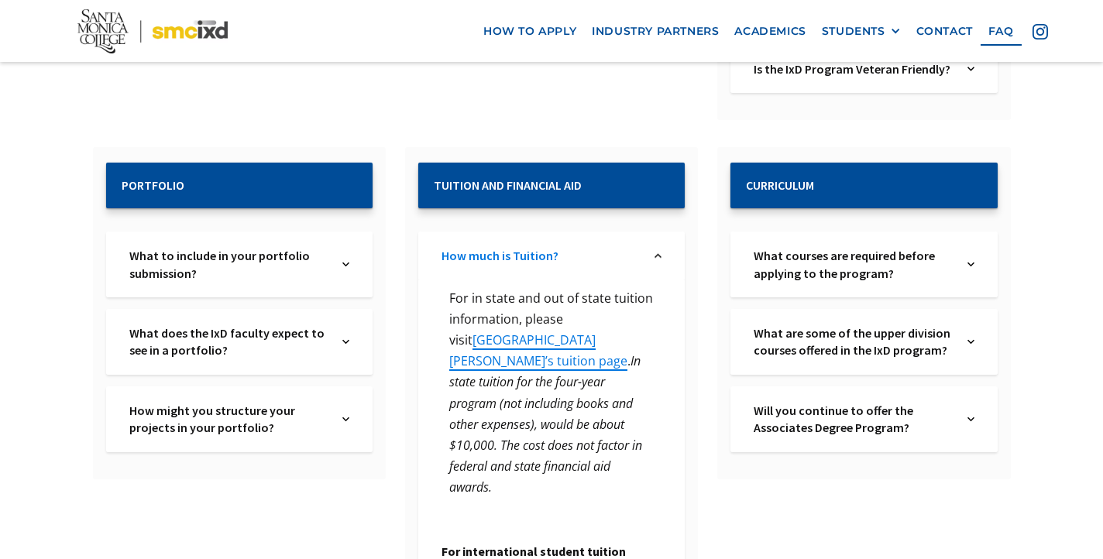
click at [587, 247] on link "How much is Tuition?" at bounding box center [540, 255] width 198 height 17
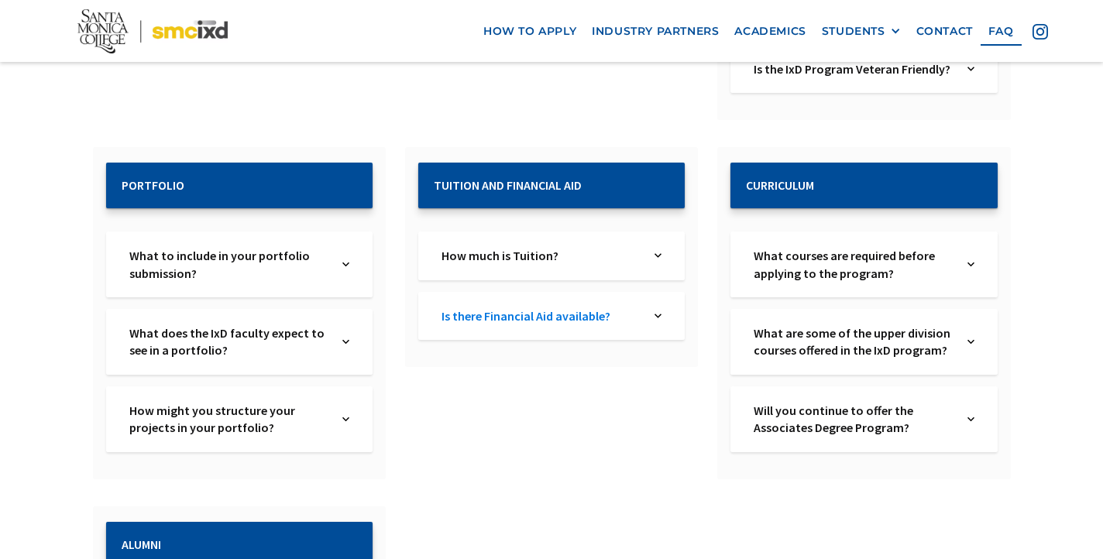
click at [617, 307] on link "Is there Financial Aid available?" at bounding box center [540, 315] width 198 height 17
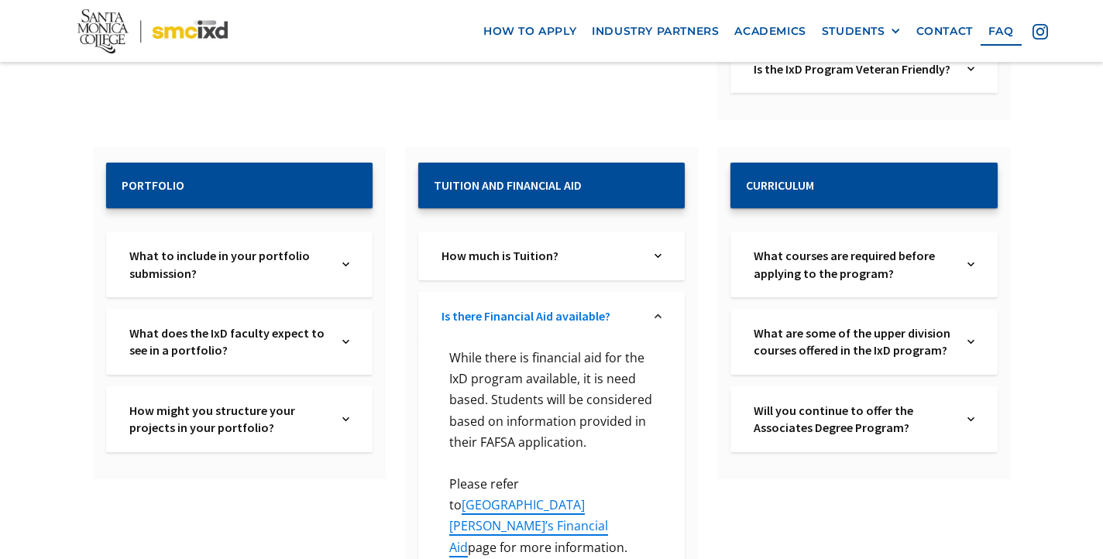
click at [613, 307] on link "Is there Financial Aid available?" at bounding box center [540, 315] width 198 height 17
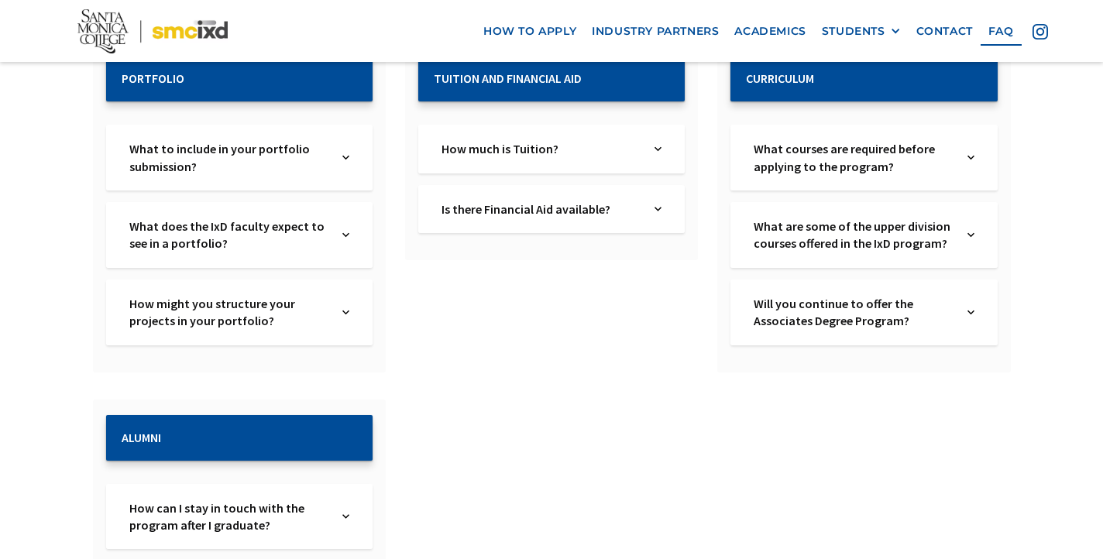
scroll to position [2377, 0]
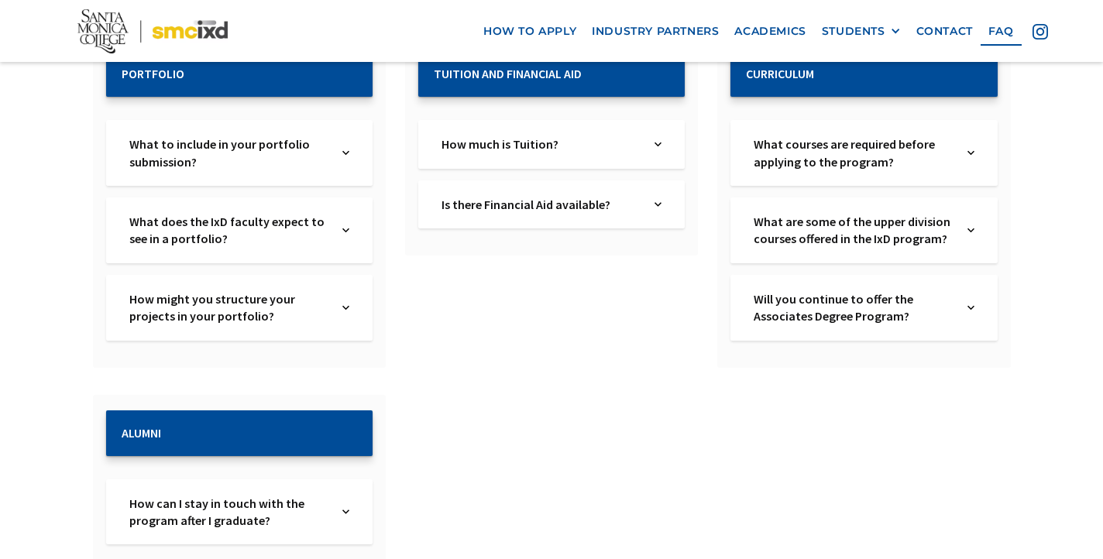
click at [897, 282] on div "Will you continue to offer the Associates Degree Program? Text Link" at bounding box center [863, 308] width 266 height 66
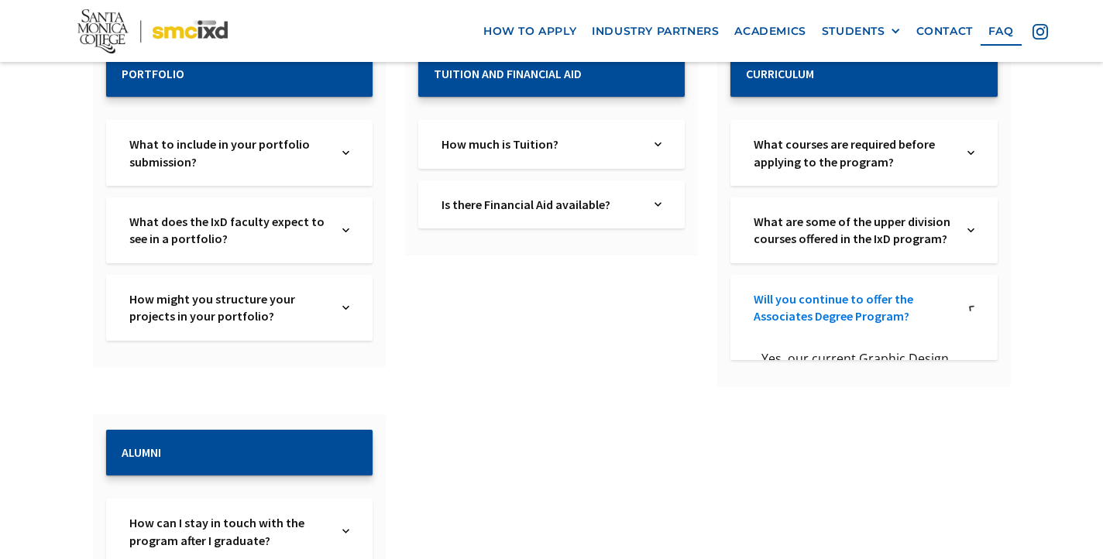
click at [899, 290] on link "Will you continue to offer the Associates Degree Program?" at bounding box center [853, 307] width 198 height 35
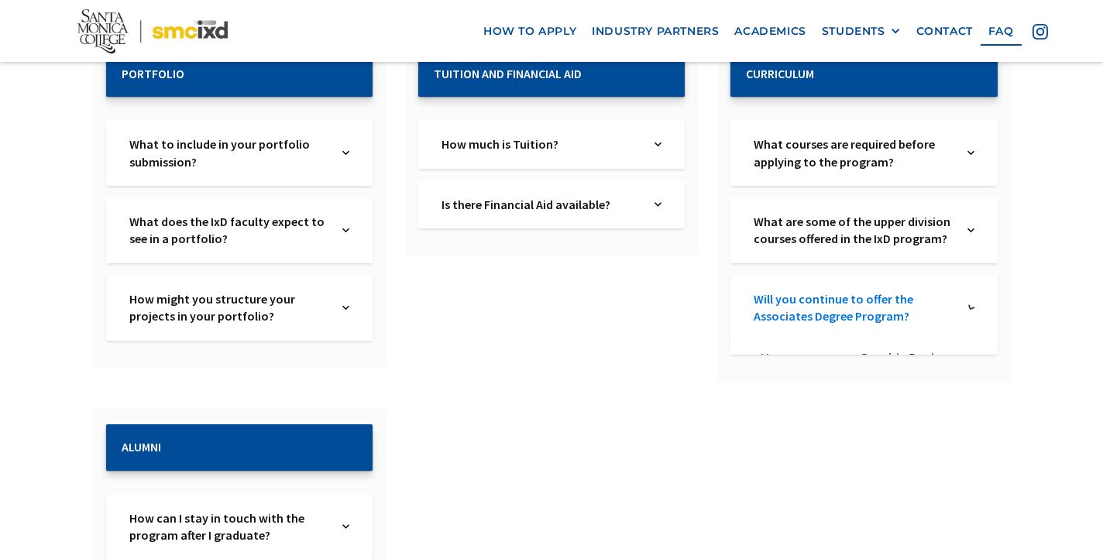
click at [899, 290] on link "Will you continue to offer the Associates Degree Program?" at bounding box center [853, 307] width 198 height 35
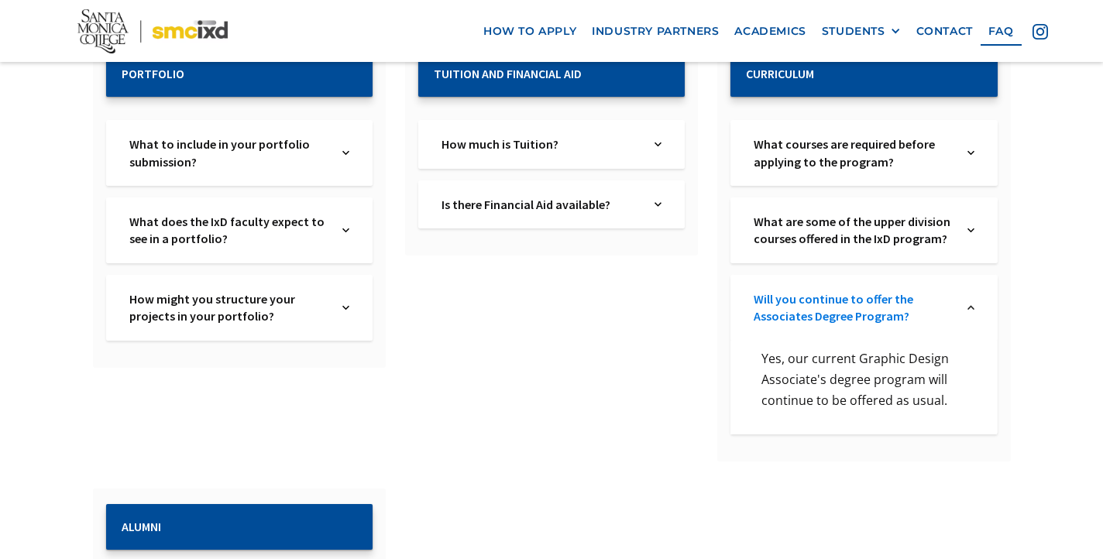
click at [899, 290] on link "Will you continue to offer the Associates Degree Program?" at bounding box center [853, 307] width 198 height 35
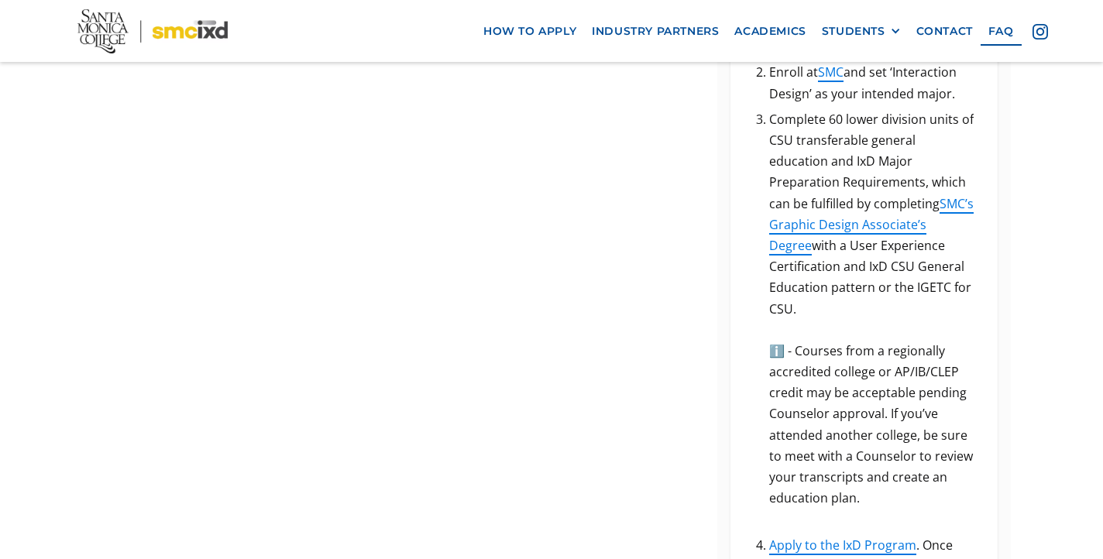
scroll to position [1152, 0]
